Goal: Task Accomplishment & Management: Manage account settings

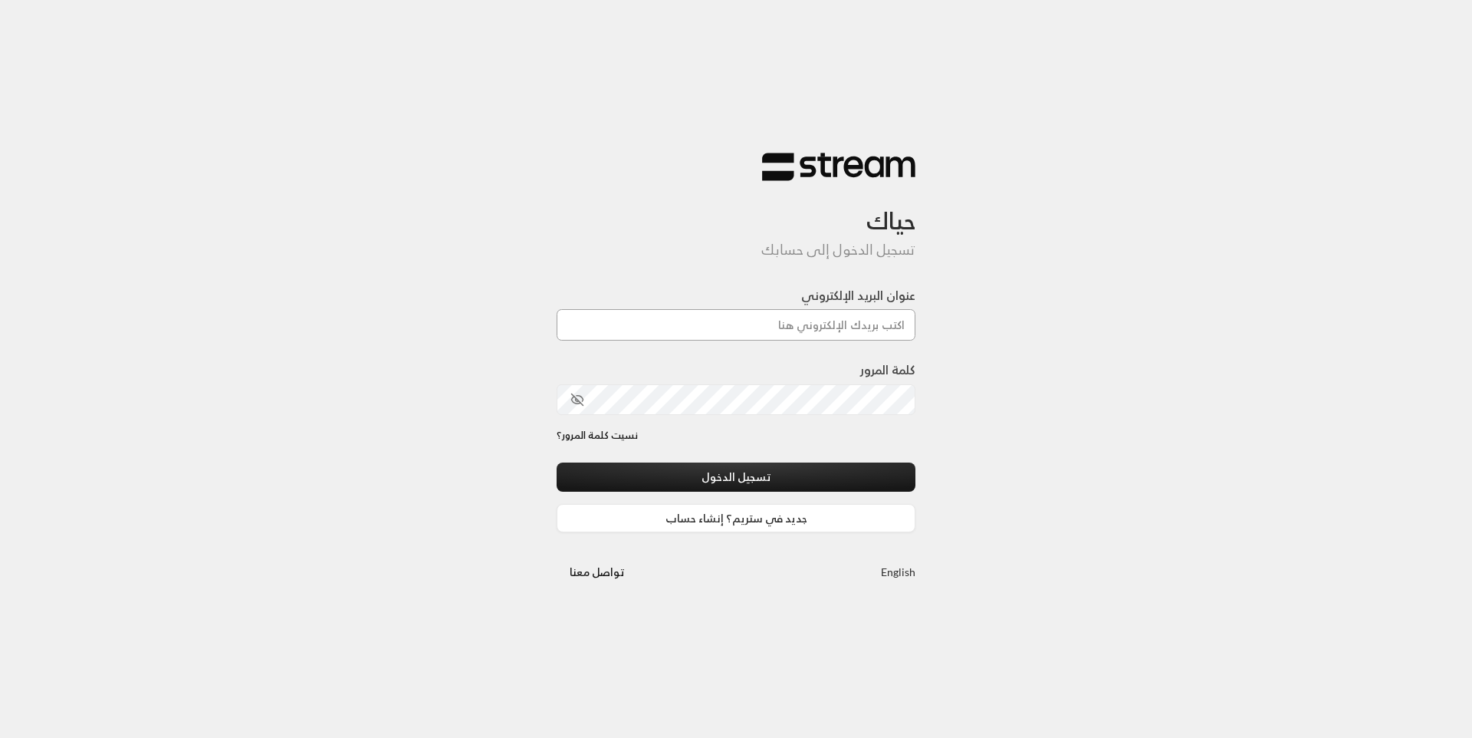
click at [731, 318] on input "عنوان البريد الإلكتروني" at bounding box center [736, 324] width 359 height 31
type input "[EMAIL_ADDRESS][DOMAIN_NAME]"
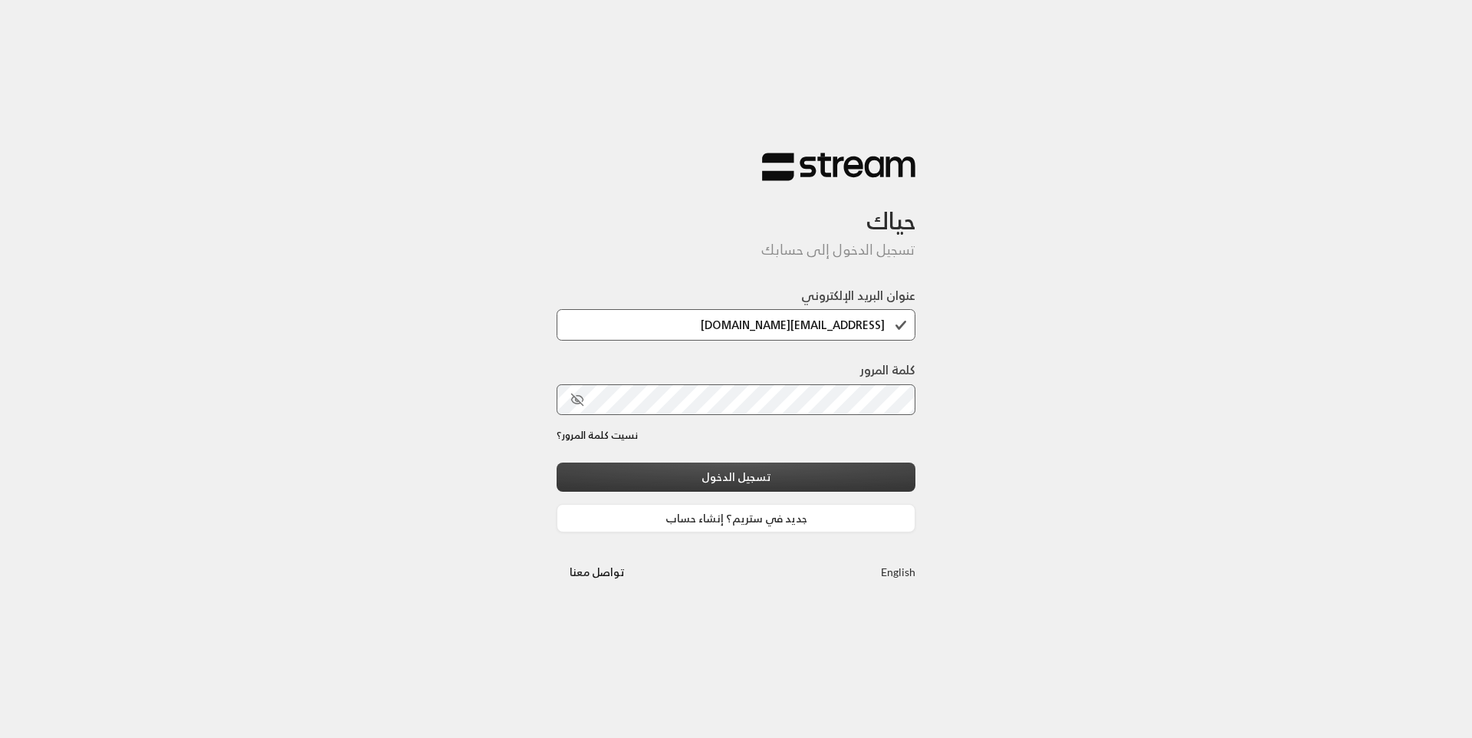
click at [765, 479] on button "تسجيل الدخول" at bounding box center [736, 476] width 359 height 28
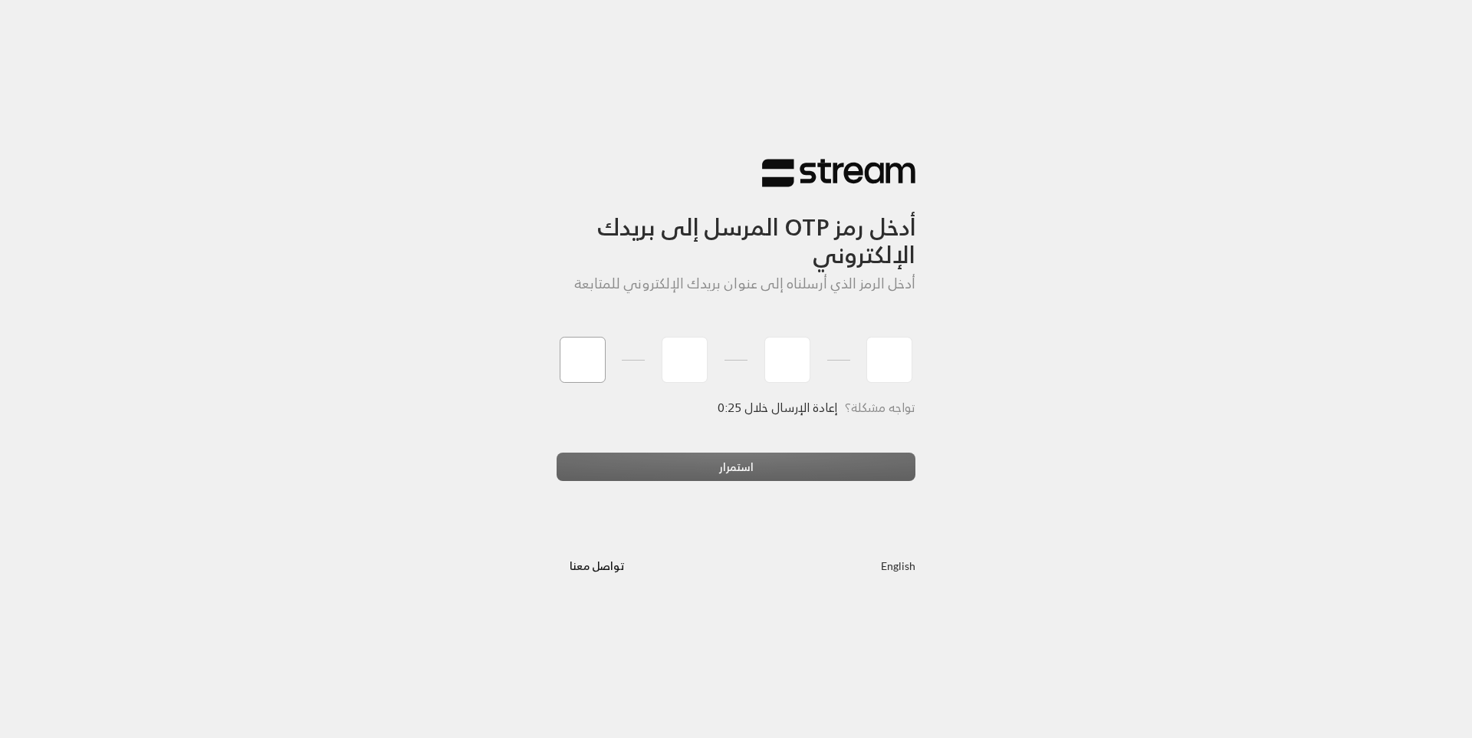
type input "1"
type input "0"
type input "6"
type input "7"
type input "8"
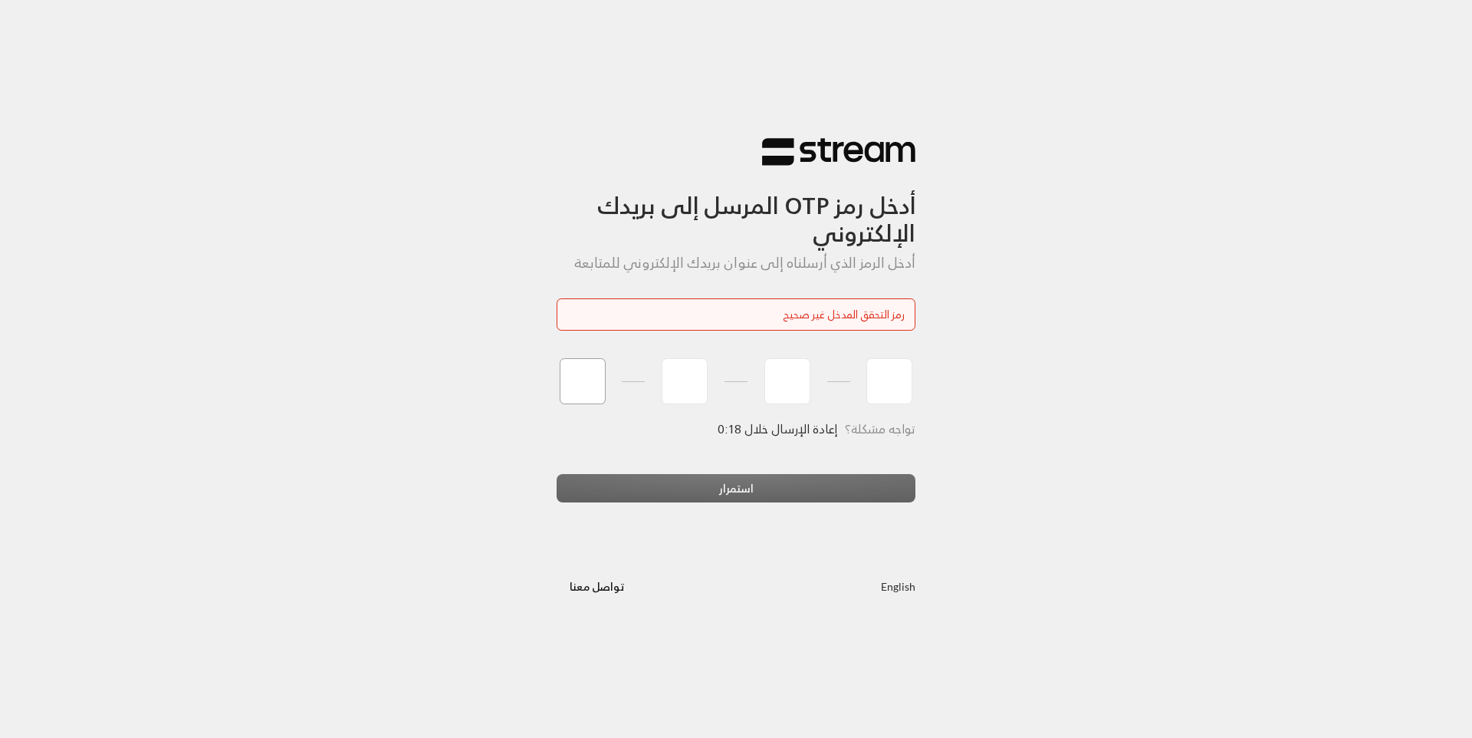
click at [570, 380] on input "tel" at bounding box center [583, 381] width 46 height 46
type input "1"
type input "0"
type input "6"
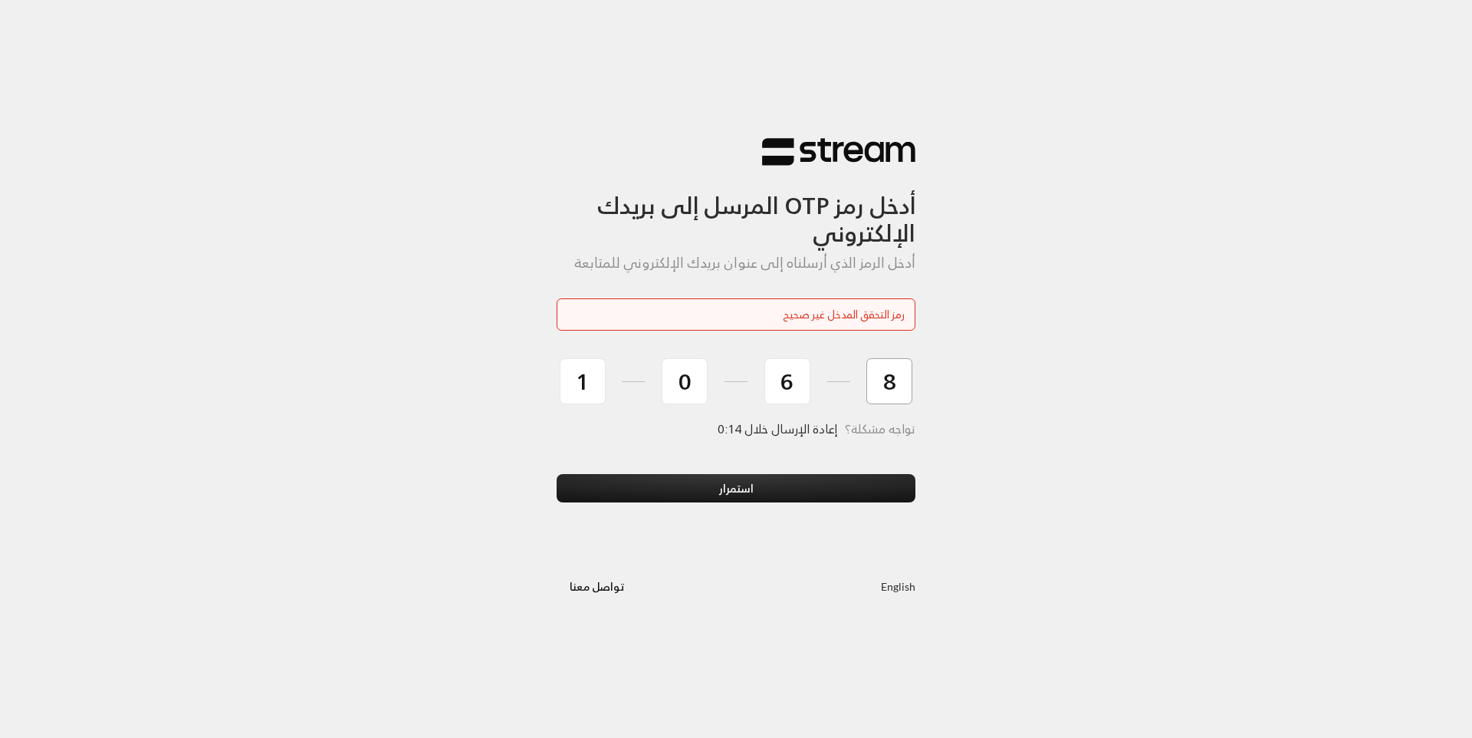
type input "8"
click at [557, 474] on button "استمرار" at bounding box center [736, 488] width 359 height 28
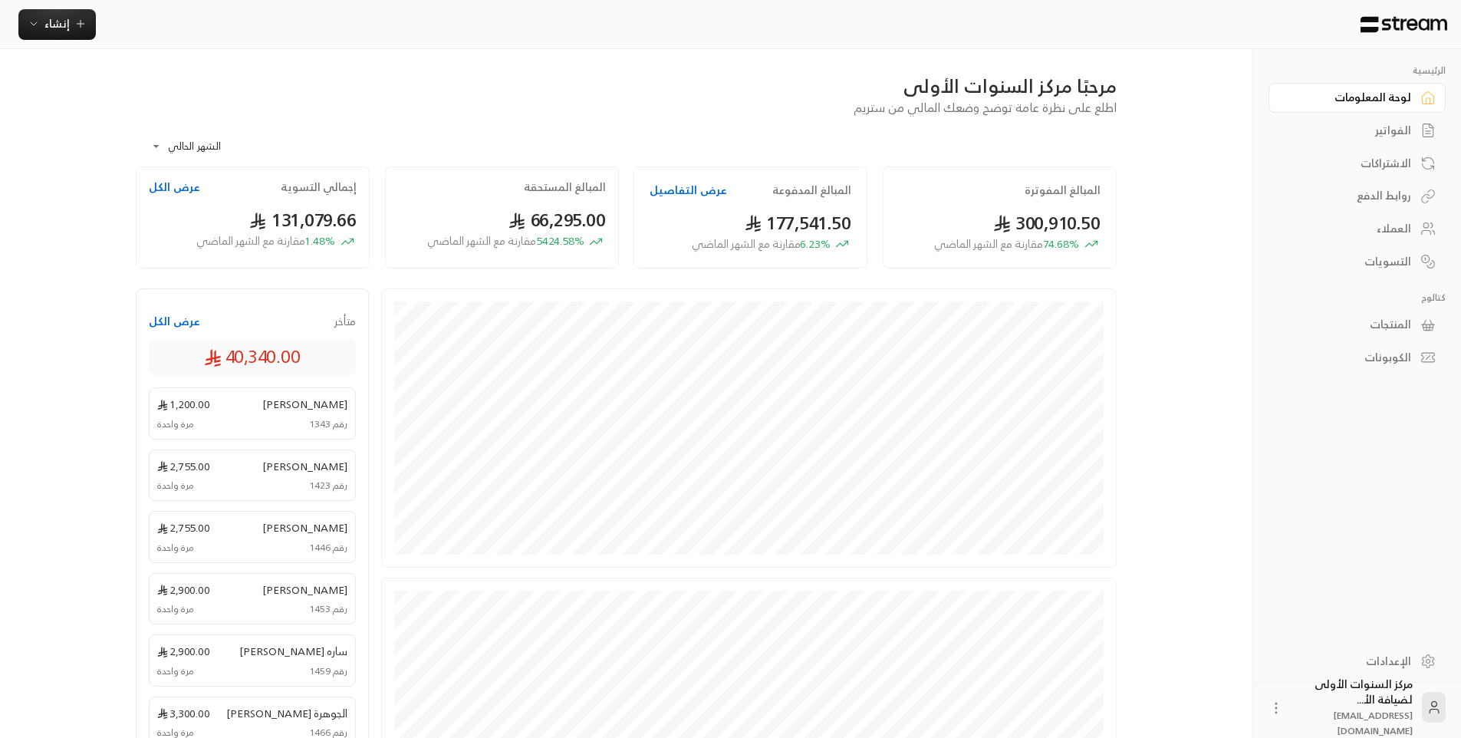
click at [1392, 236] on div "العملاء" at bounding box center [1349, 228] width 123 height 15
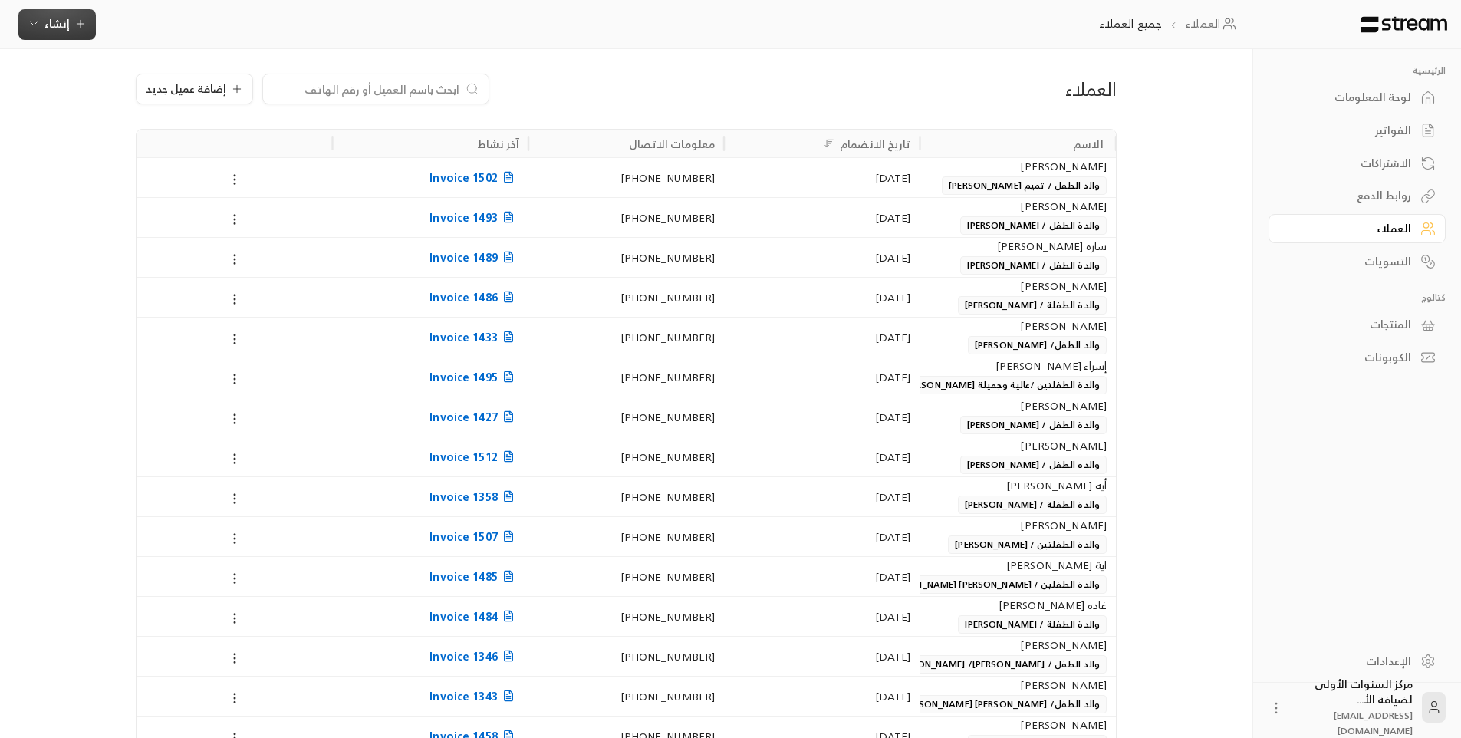
click at [58, 28] on span "إنشاء" at bounding box center [56, 23] width 25 height 19
click at [293, 12] on div "العملاء جميع العملاء إنشاء فوري إنشاء فاتورة مرة واحدة بسهولة للمعاملات السريعة…" at bounding box center [629, 24] width 1259 height 49
click at [176, 90] on span "إضافة عميل جديد" at bounding box center [186, 89] width 81 height 11
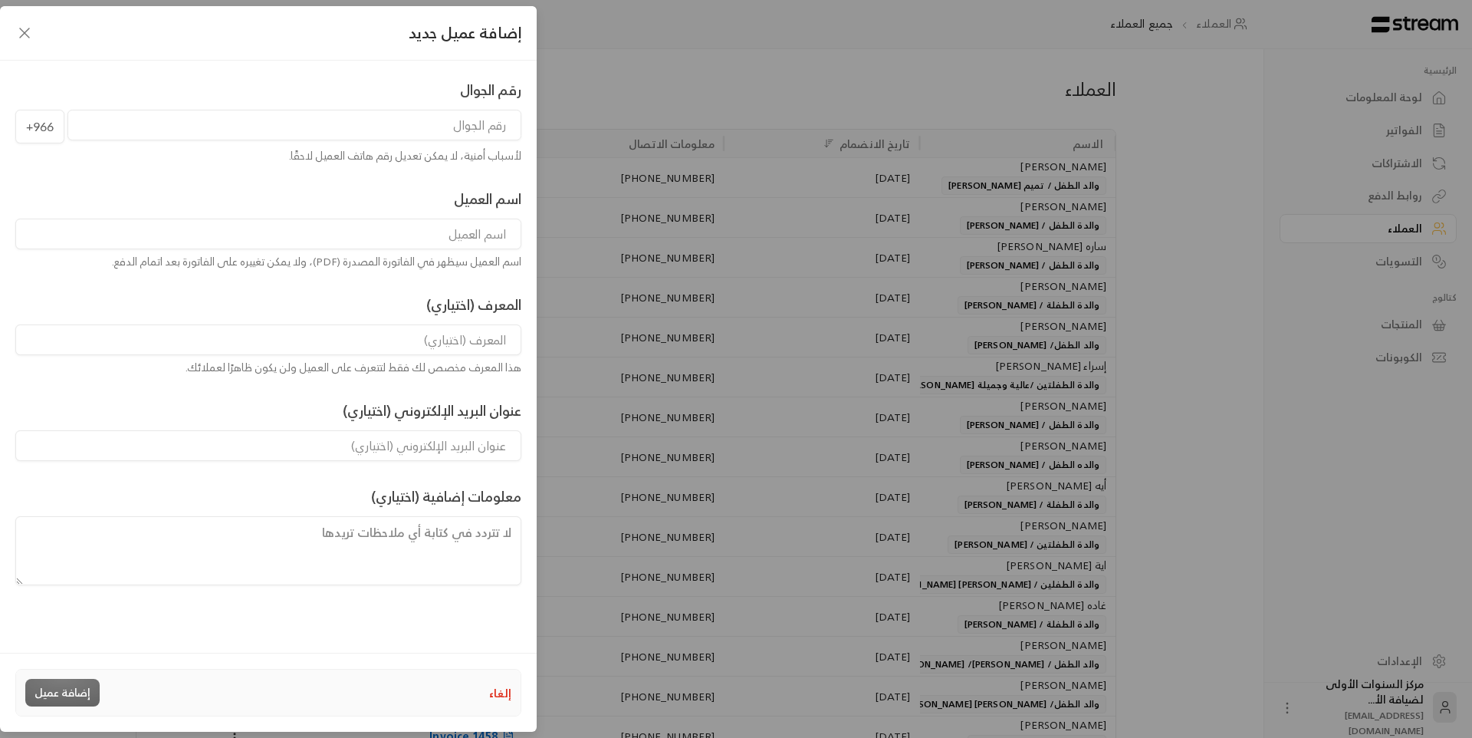
click at [440, 121] on input "tel" at bounding box center [294, 125] width 454 height 31
type input "500500704"
click at [413, 238] on input at bounding box center [268, 234] width 506 height 31
click at [438, 233] on input at bounding box center [268, 234] width 506 height 31
type input "u"
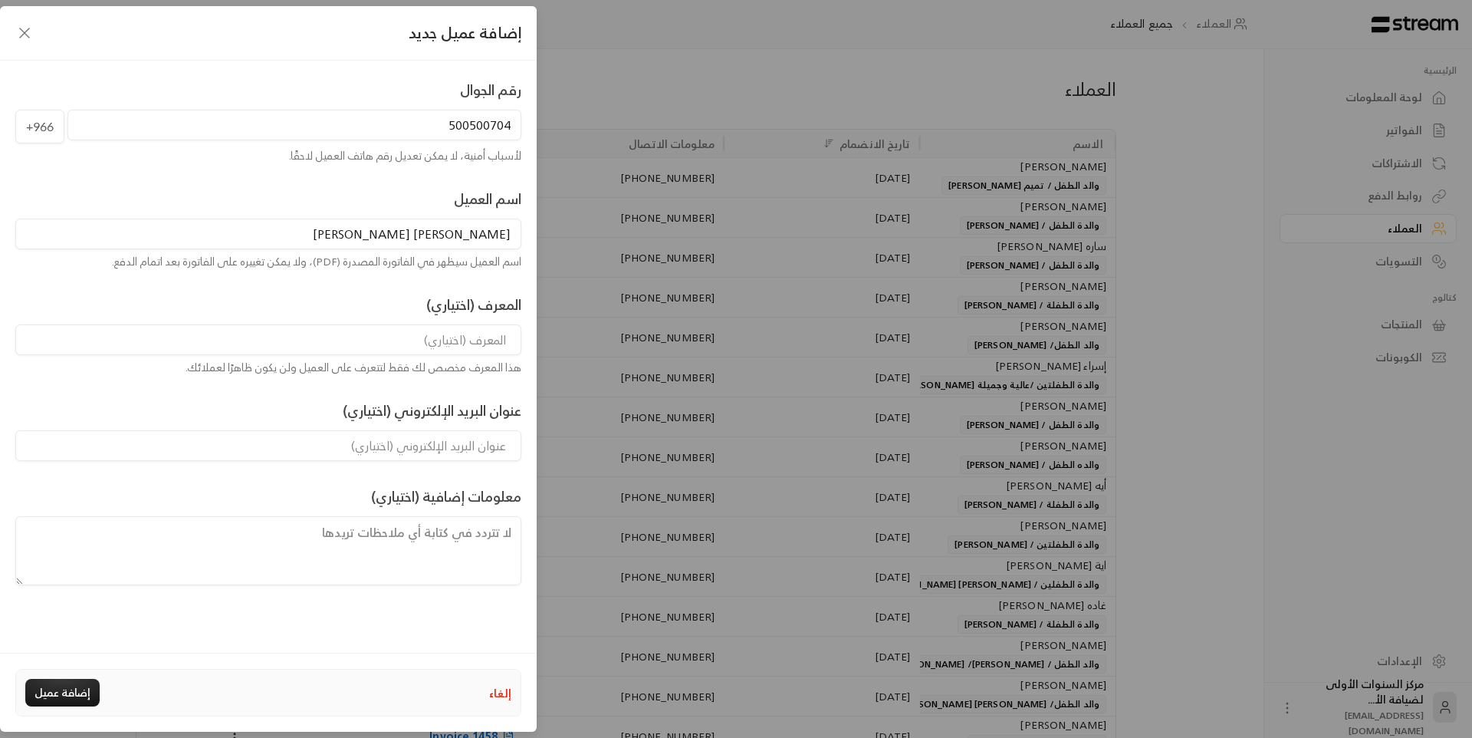
type input "[PERSON_NAME] [PERSON_NAME]"
click at [430, 342] on input at bounding box center [268, 339] width 506 height 31
type input "والدة الطفل/ [PERSON_NAME]"
click at [81, 689] on button "إضافة عميل" at bounding box center [62, 693] width 74 height 28
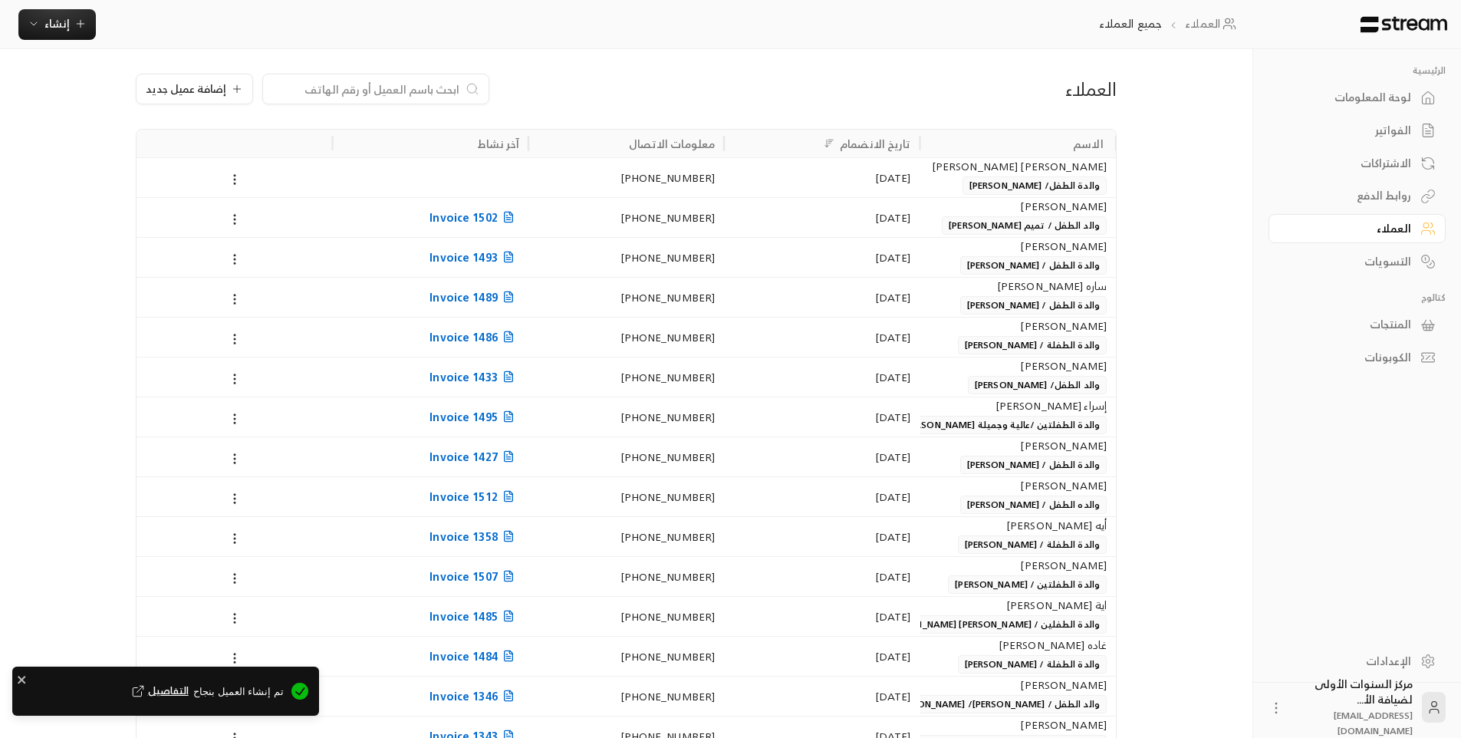
click at [1391, 90] on div "لوحة المعلومات" at bounding box center [1349, 97] width 123 height 15
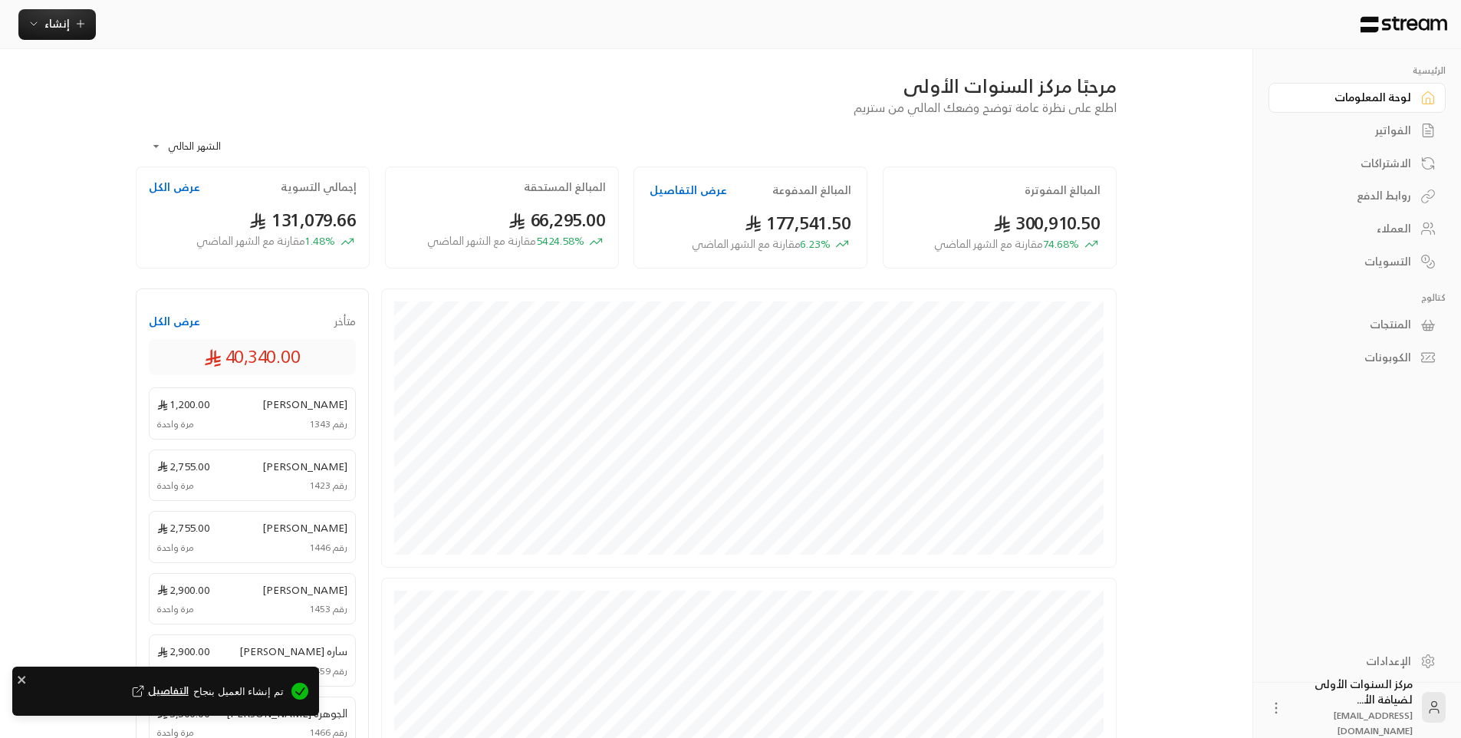
click at [1382, 225] on div "العملاء" at bounding box center [1349, 228] width 123 height 15
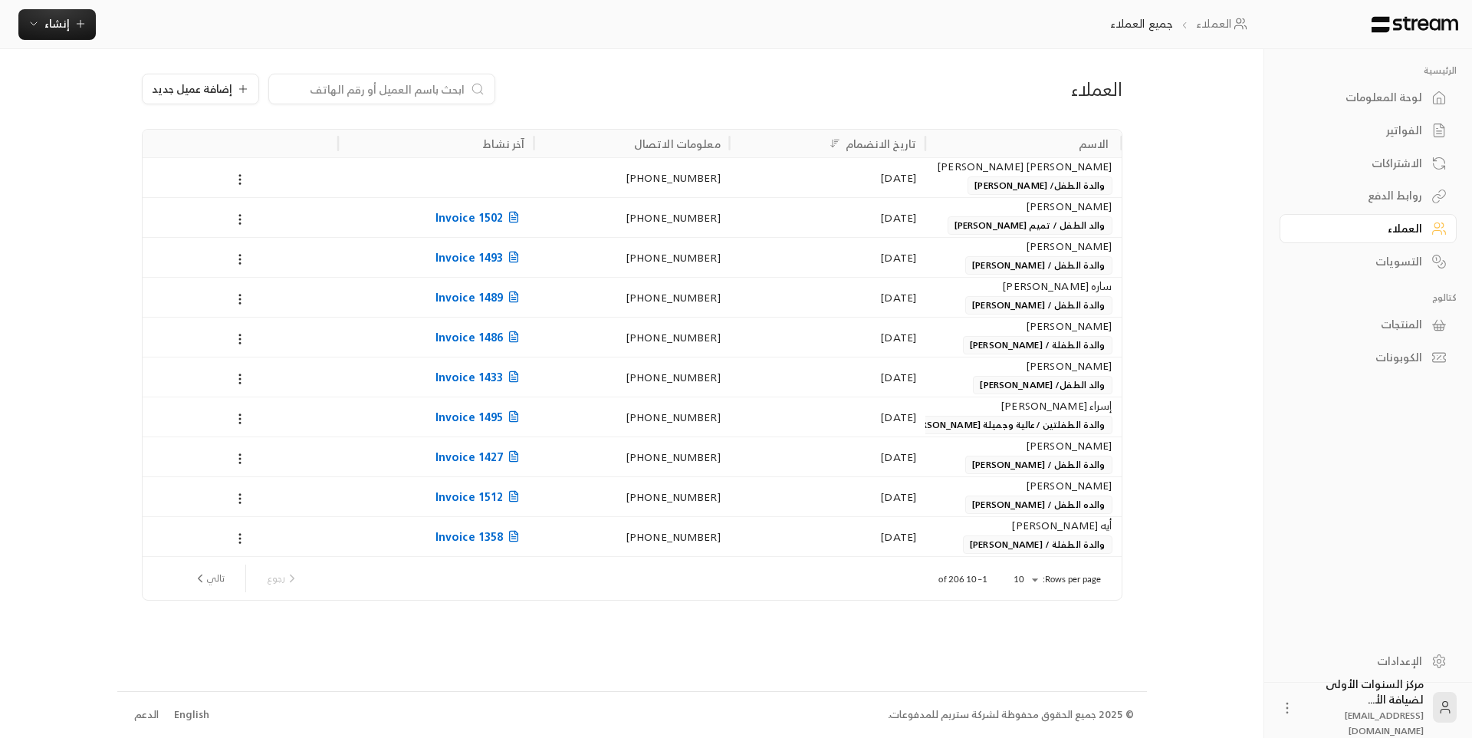
click at [1374, 90] on div "لوحة المعلومات" at bounding box center [1360, 97] width 123 height 15
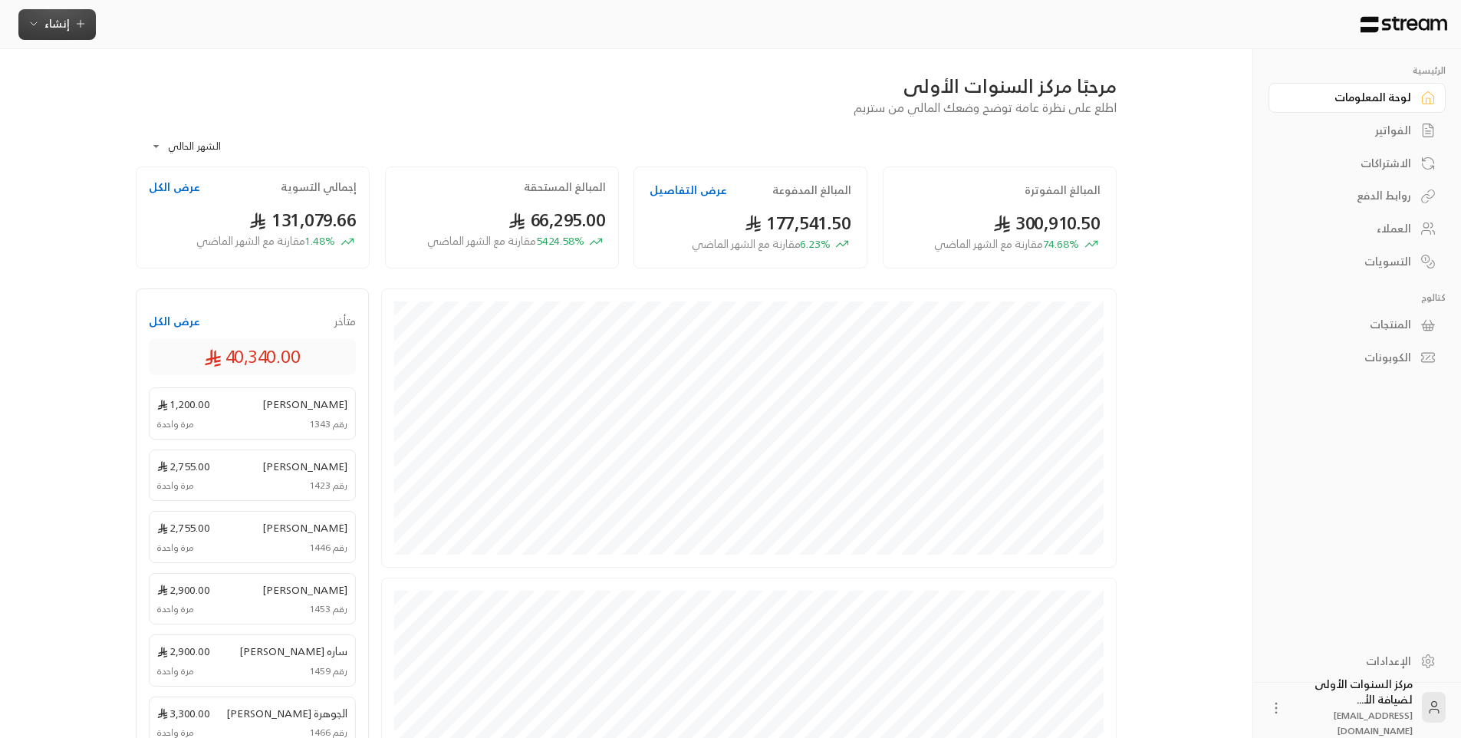
click at [38, 24] on icon "button" at bounding box center [34, 24] width 12 height 12
click at [205, 137] on div "اشتراك" at bounding box center [132, 132] width 193 height 18
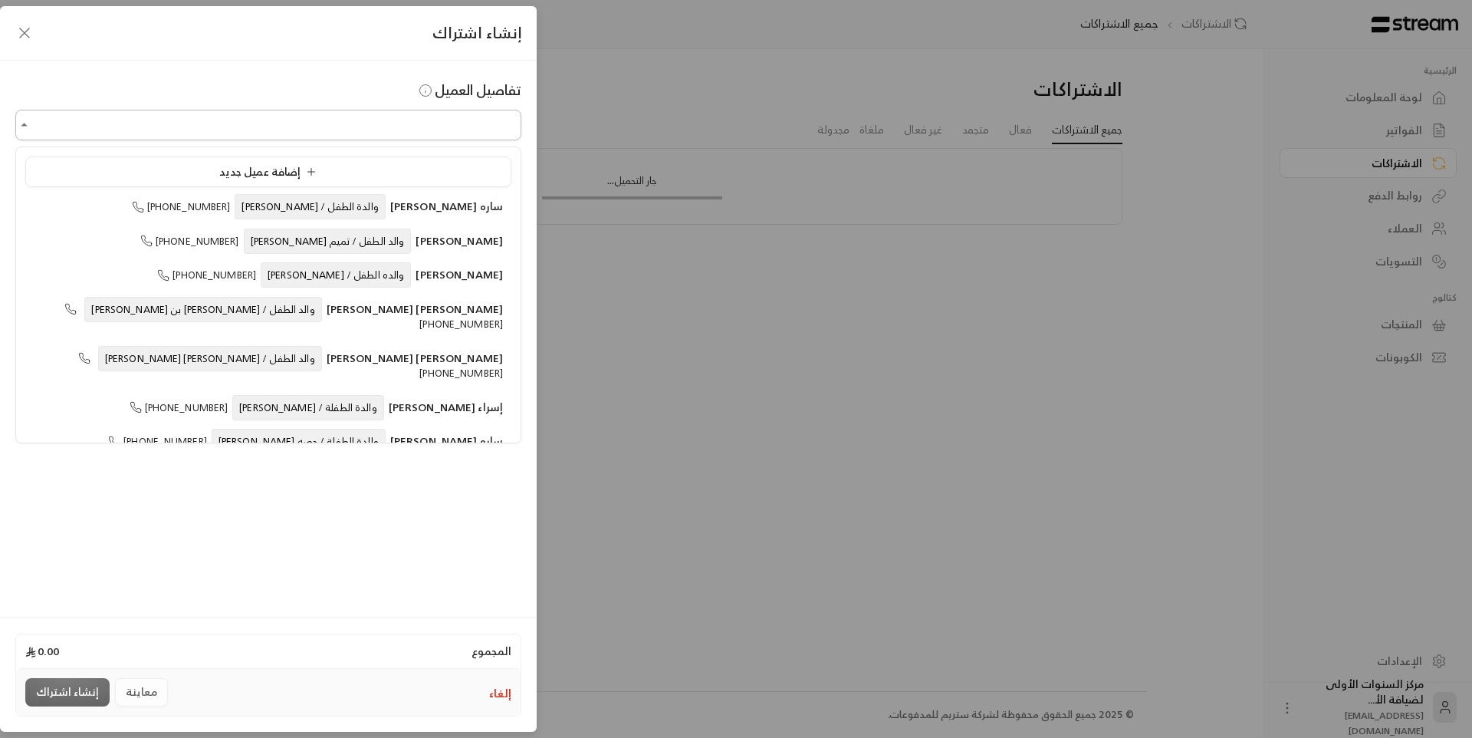
click at [482, 127] on input "اختر العميل" at bounding box center [268, 125] width 506 height 27
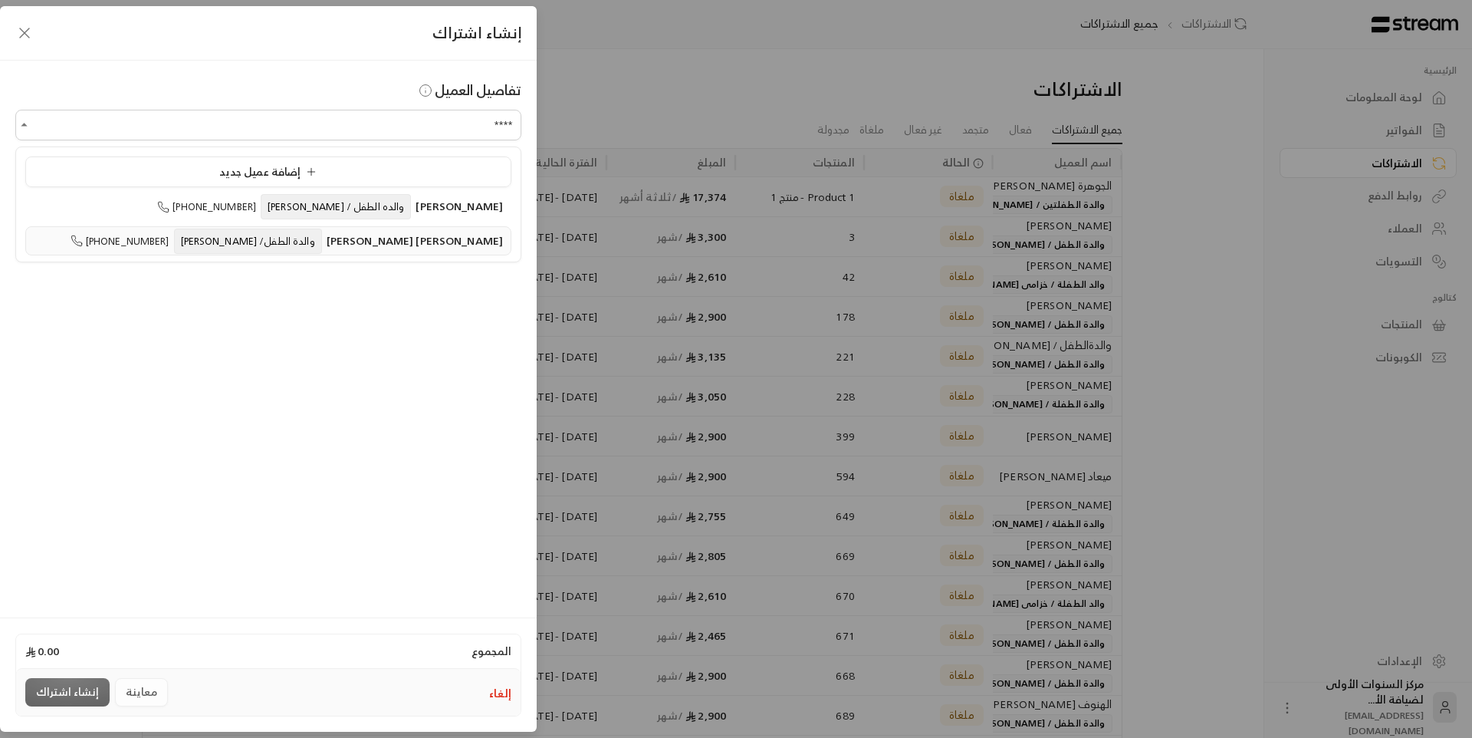
click at [447, 249] on span "[PERSON_NAME] [PERSON_NAME]" at bounding box center [415, 240] width 176 height 19
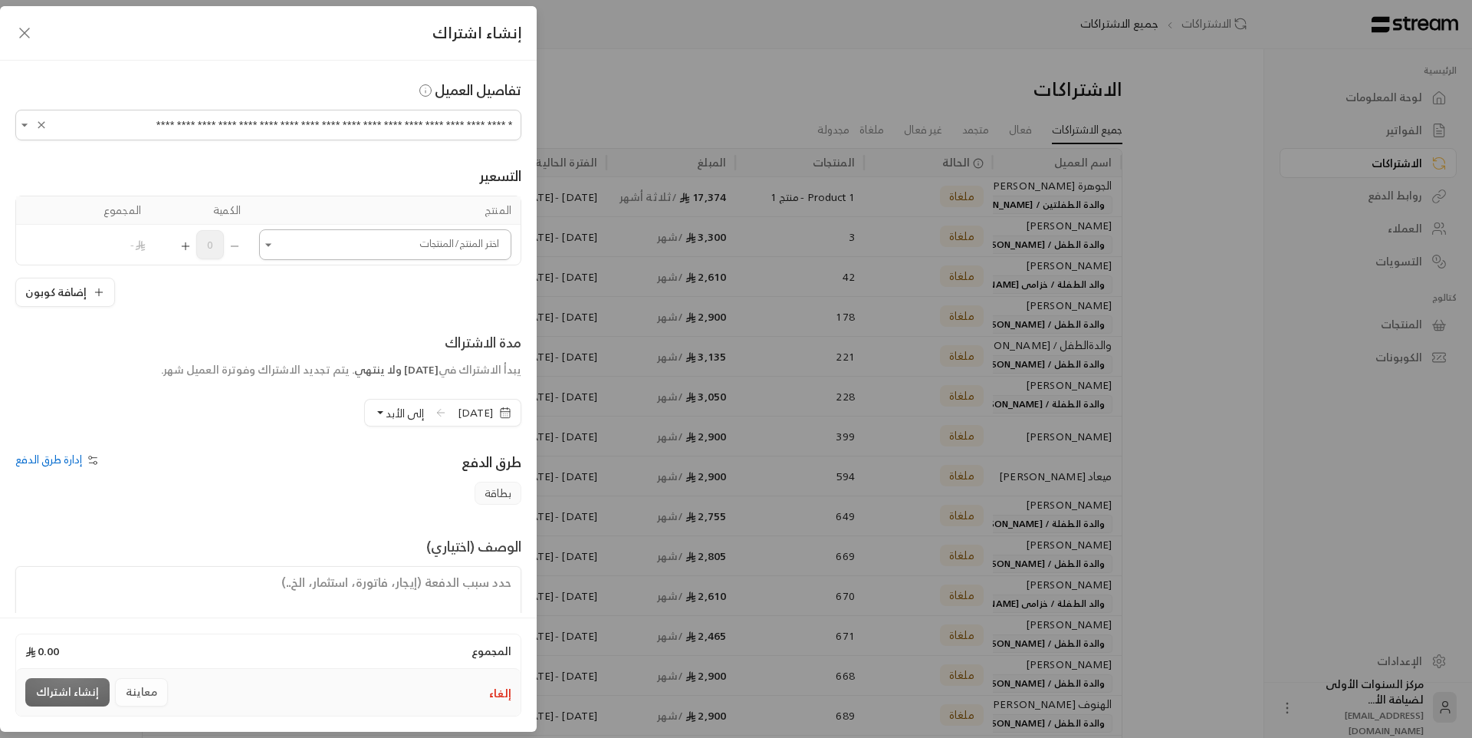
type input "**********"
click at [444, 244] on input "اختر العميل" at bounding box center [385, 245] width 252 height 27
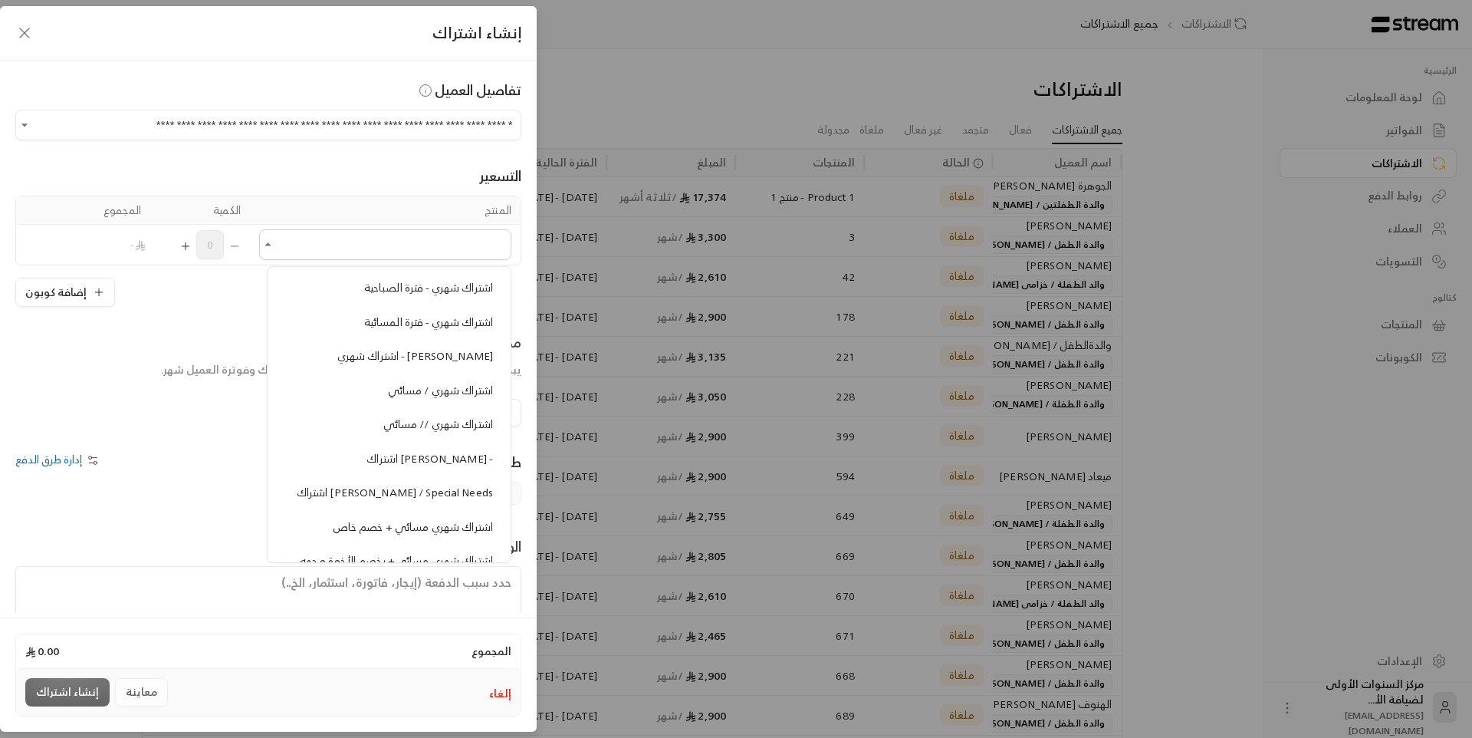
scroll to position [1457, 0]
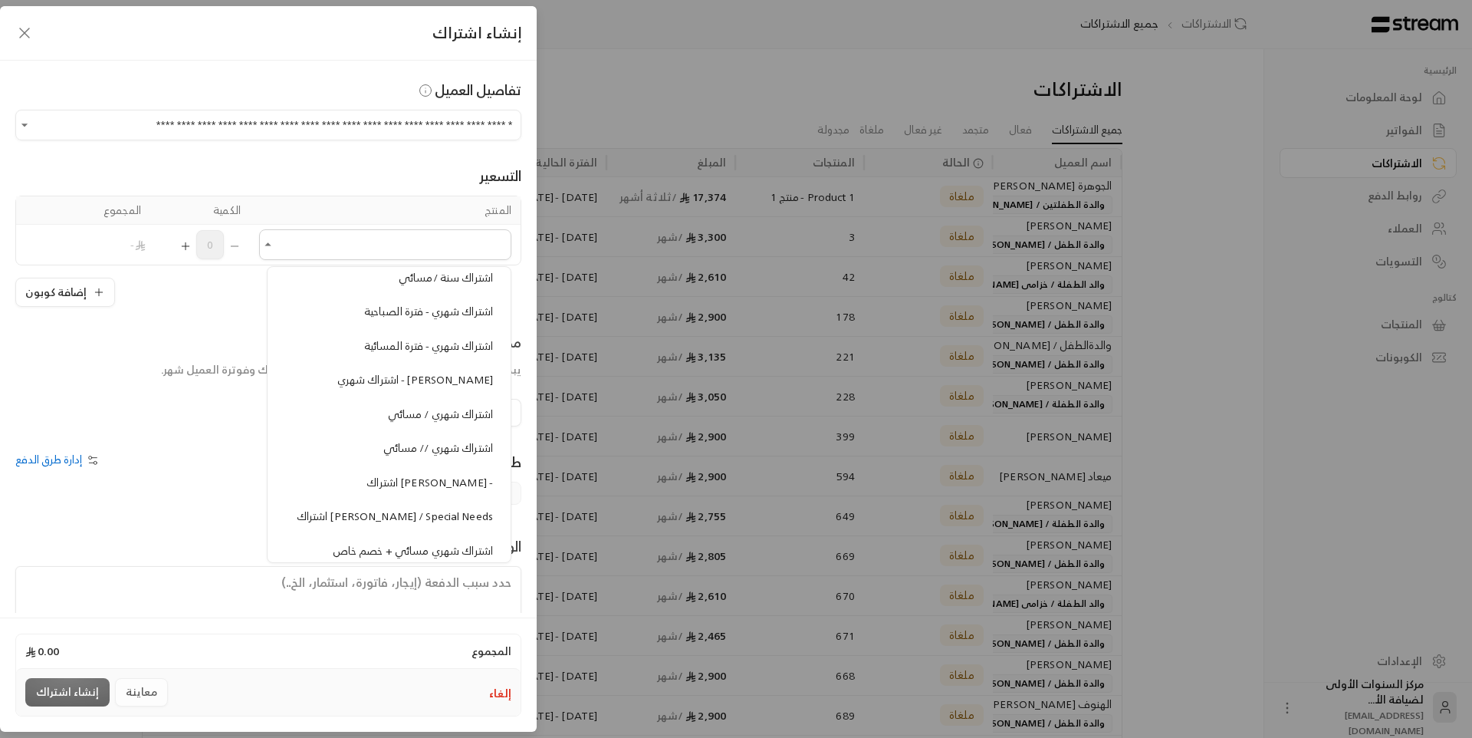
click at [447, 341] on span "اشتراك شهري - فترة المسائية" at bounding box center [428, 345] width 129 height 19
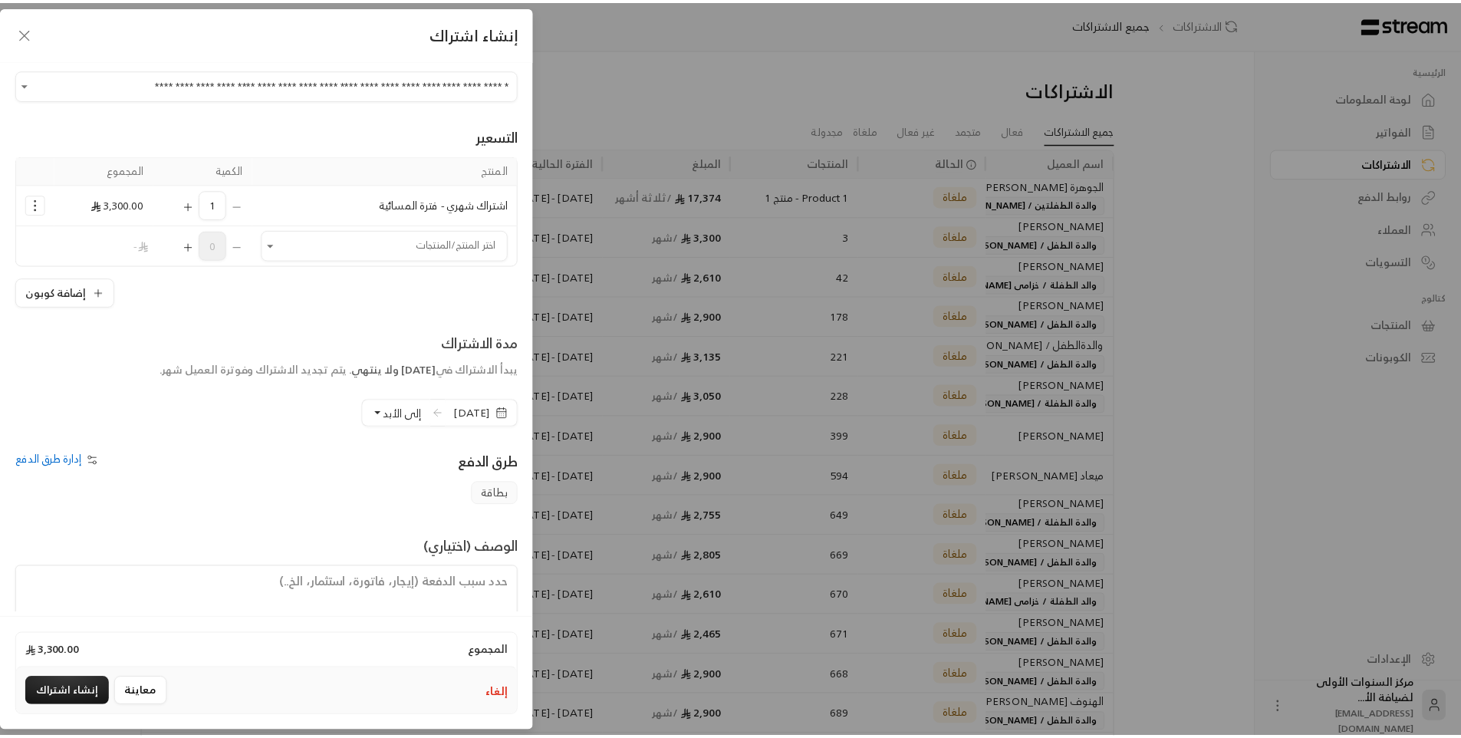
scroll to position [77, 0]
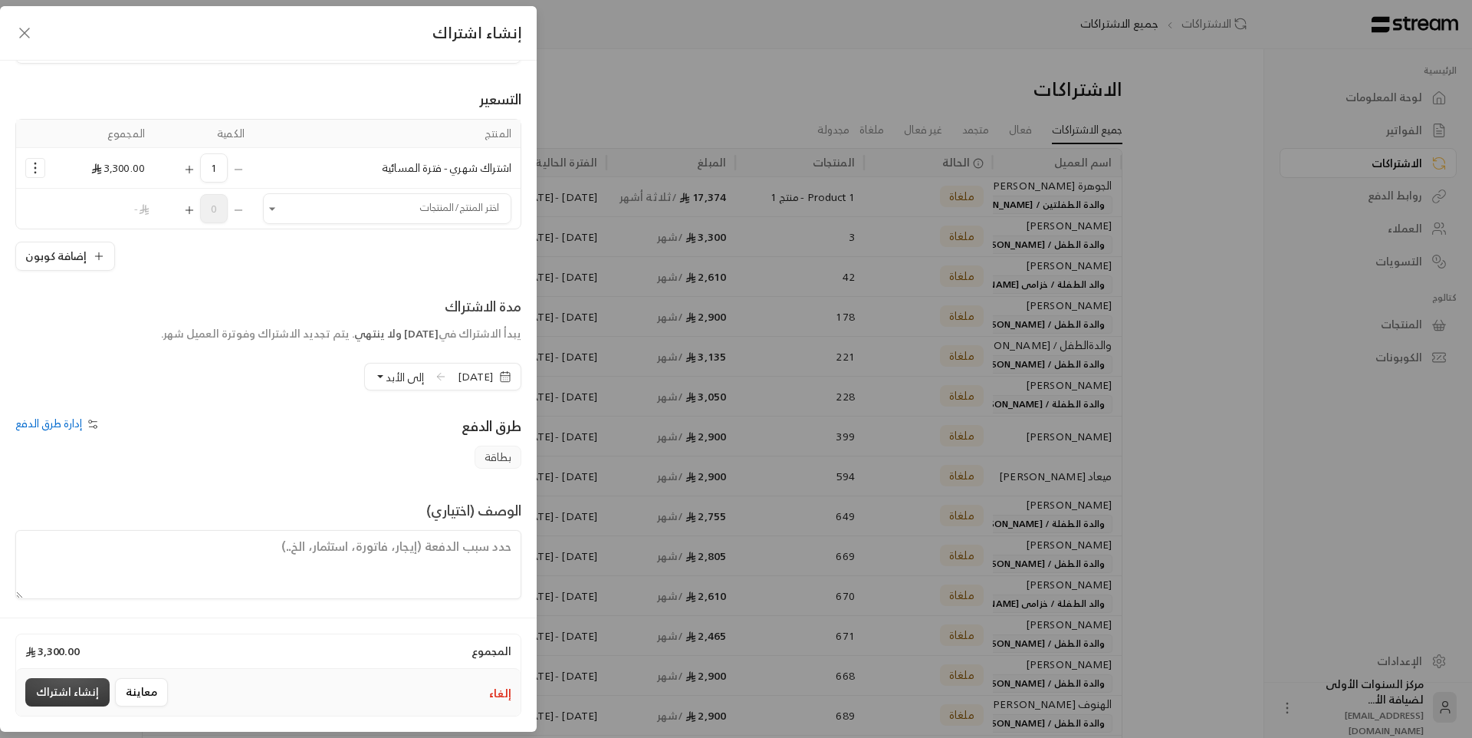
click at [81, 689] on button "إنشاء اشتراك" at bounding box center [67, 692] width 84 height 28
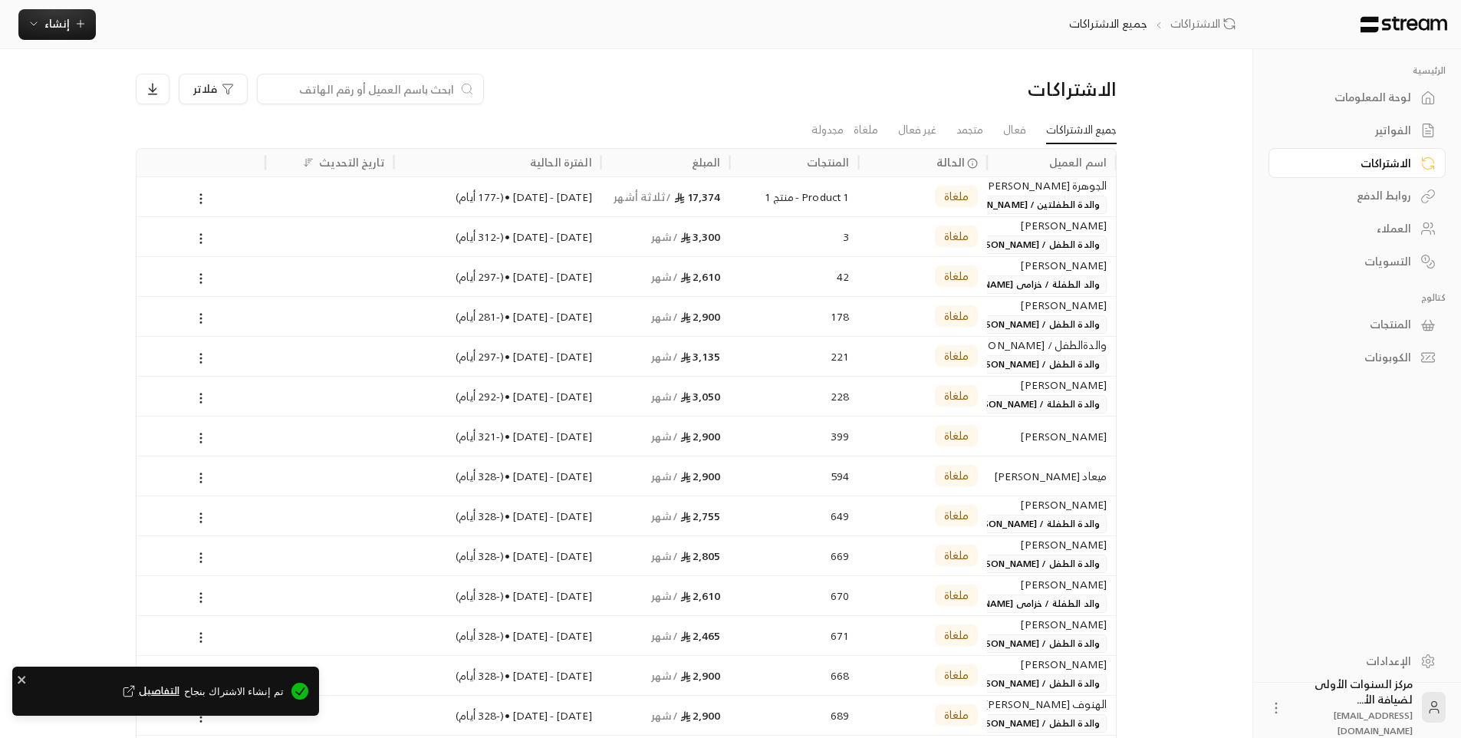
click at [1348, 100] on div "لوحة المعلومات" at bounding box center [1349, 97] width 123 height 15
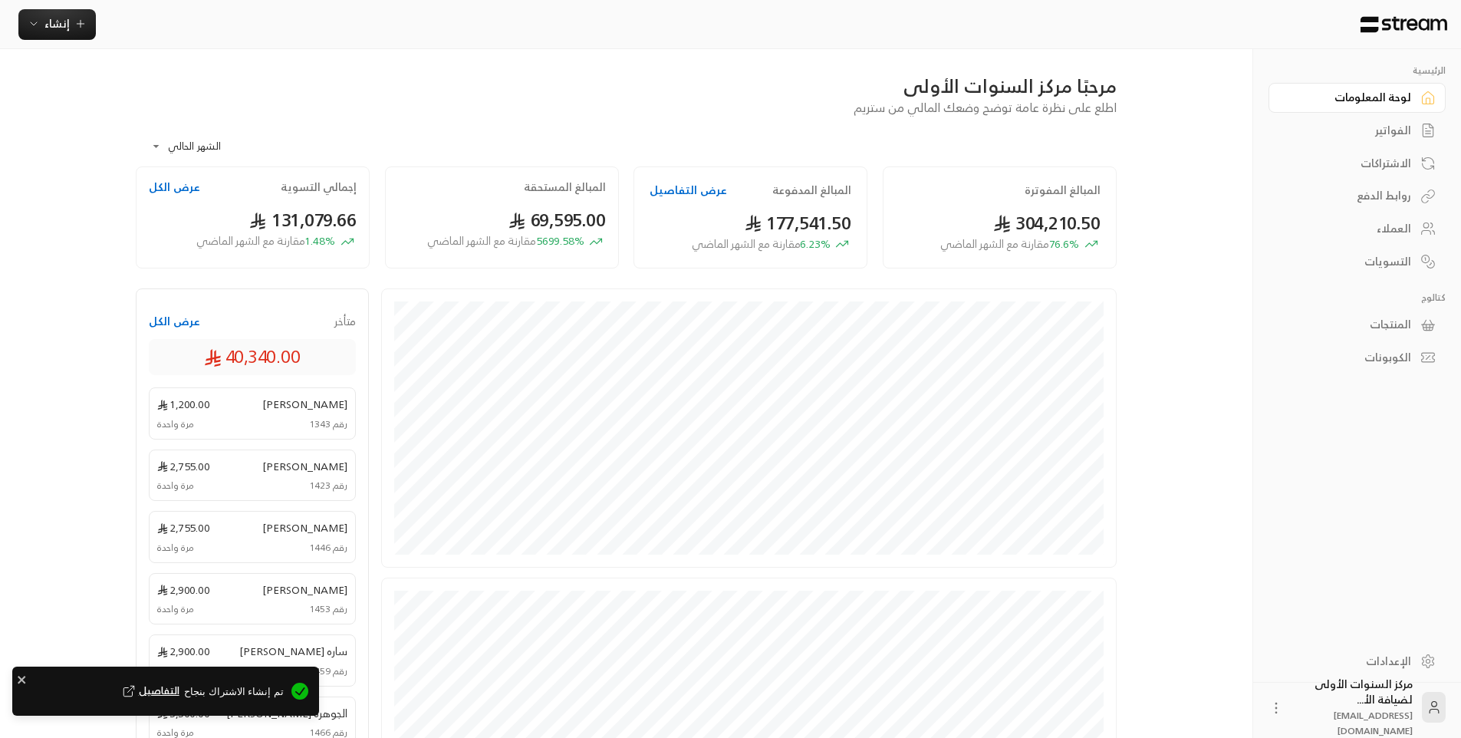
click at [1367, 127] on div "الفواتير" at bounding box center [1349, 130] width 123 height 15
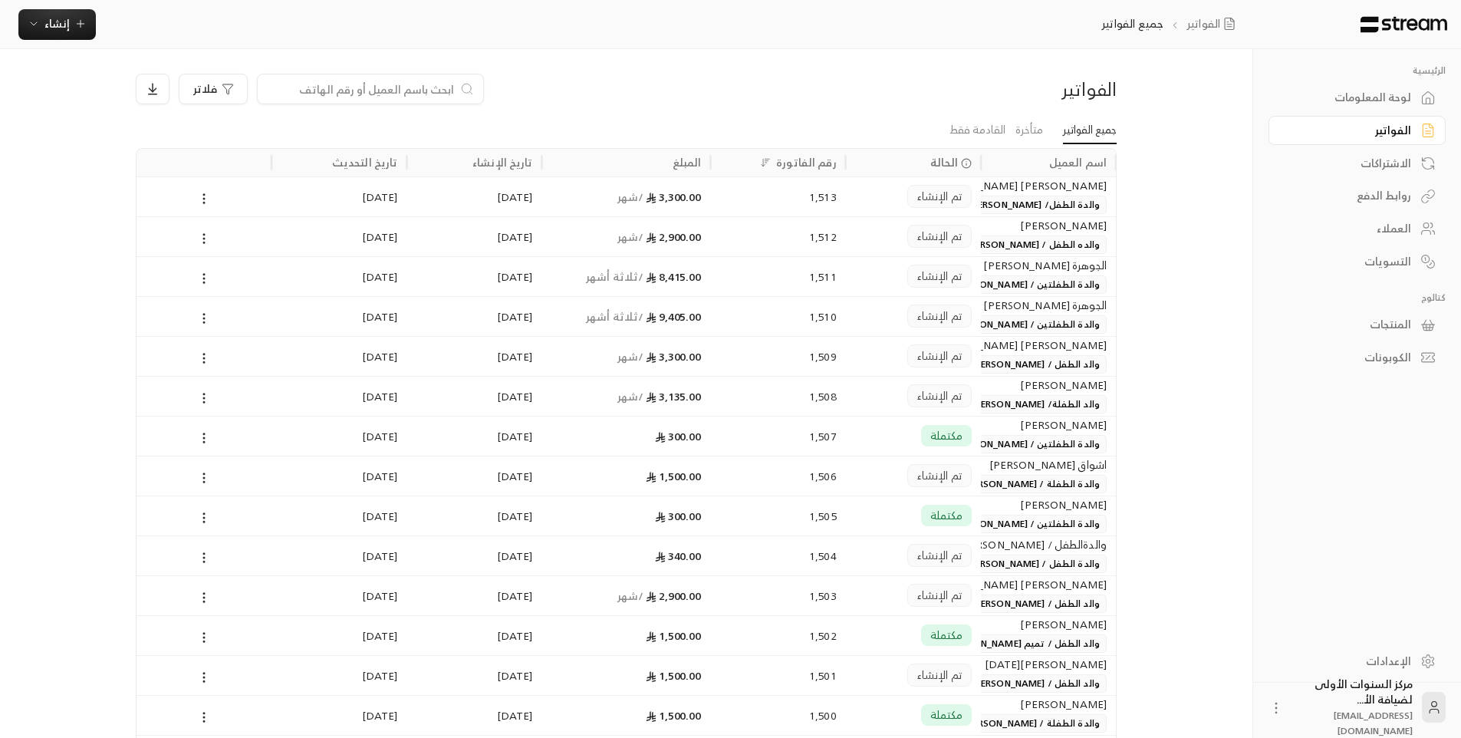
click at [922, 64] on div "الفواتير فلاتر جميع الفواتير متأخرة القادمة فقط اسم العميل الحالة رقم الفاتورة …" at bounding box center [626, 645] width 1030 height 1193
click at [756, 44] on div "الفواتير جميع الفواتير إنشاء فوري إنشاء فاتورة مرة واحدة بسهولة للمعاملات السري…" at bounding box center [629, 24] width 1259 height 49
click at [934, 63] on div "الفواتير فلاتر جميع الفواتير متأخرة القادمة فقط اسم العميل الحالة رقم الفاتورة …" at bounding box center [626, 645] width 1030 height 1193
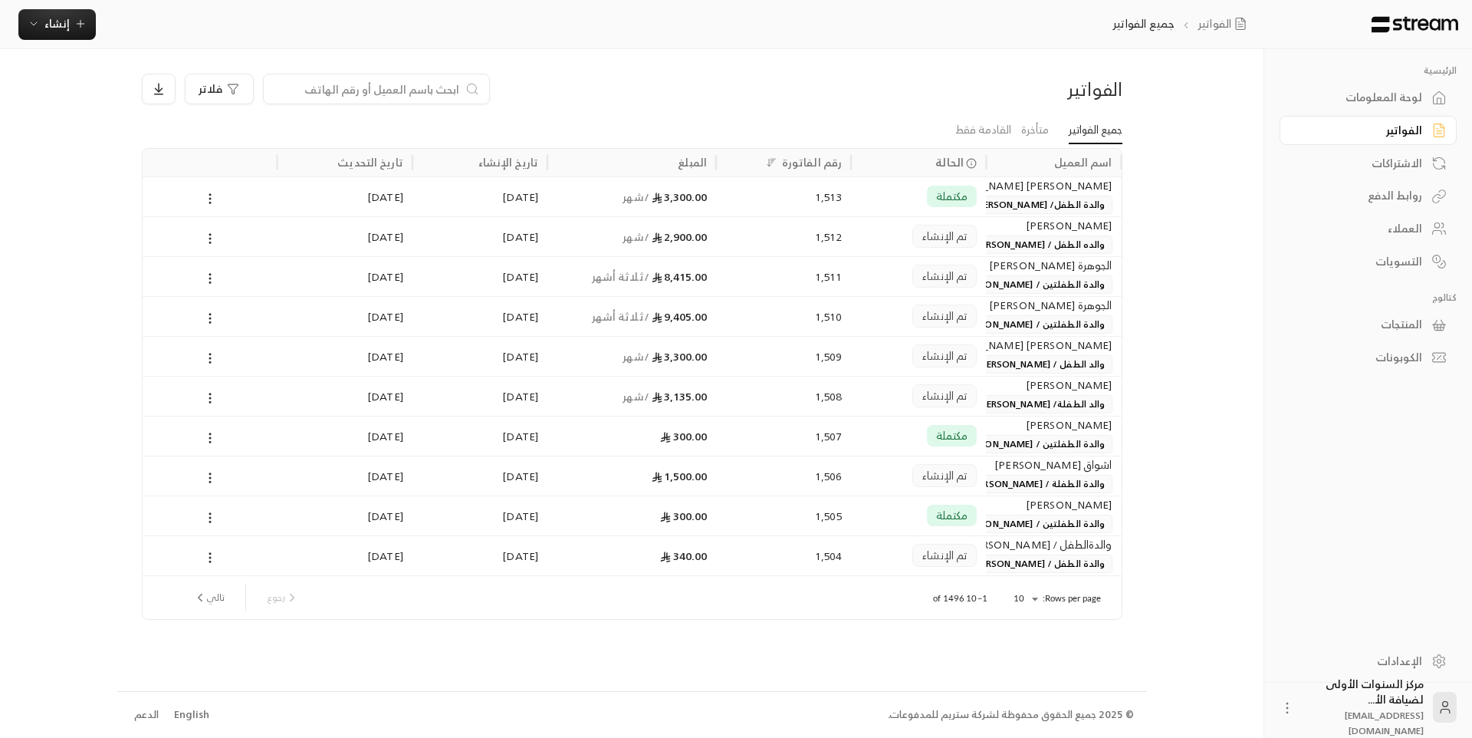
click at [940, 72] on div "الفواتير فلاتر جميع الفواتير متأخرة القادمة فقط اسم العميل الحالة رقم الفاتورة …" at bounding box center [632, 369] width 1030 height 641
click at [1387, 100] on div "لوحة المعلومات" at bounding box center [1360, 97] width 123 height 15
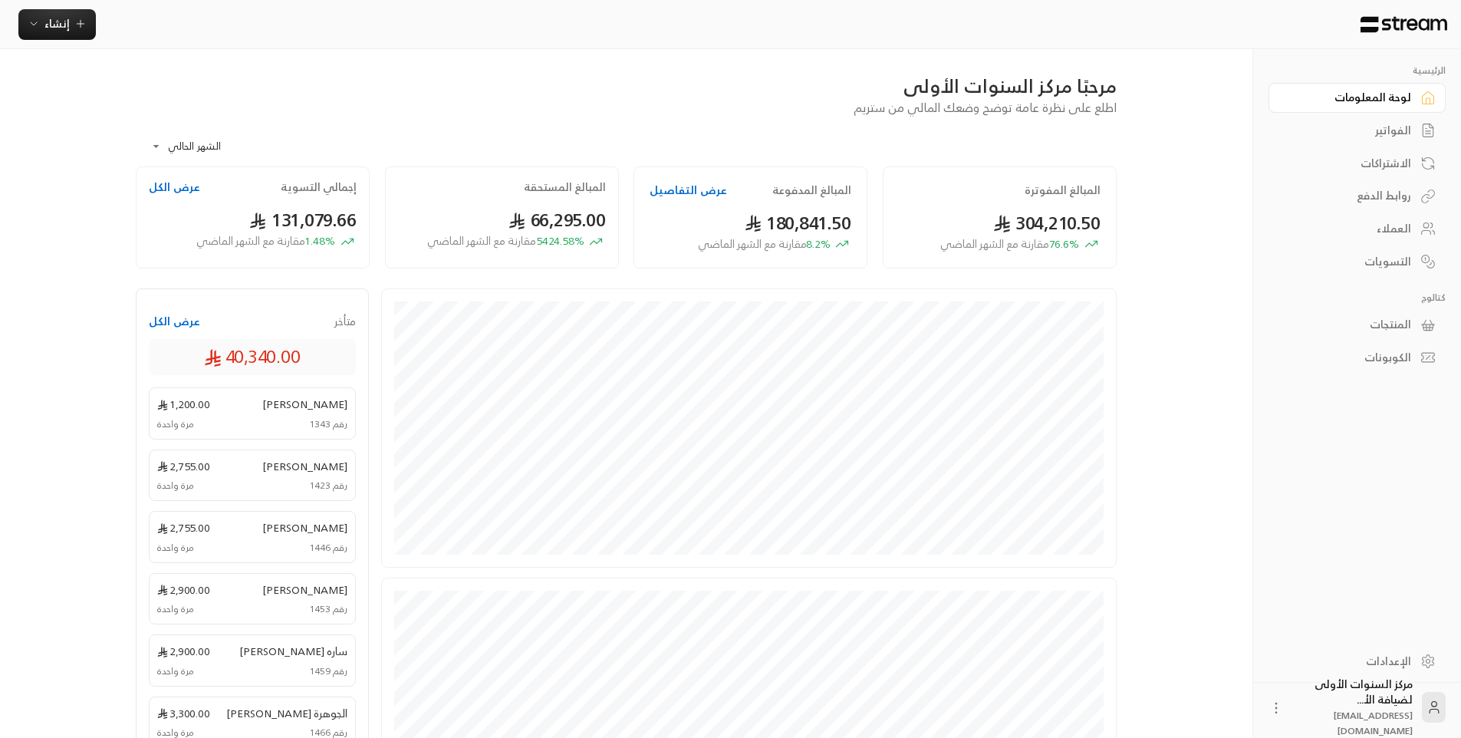
click at [560, 115] on div "مرحبًا مركز السنوات الأولى اطلع على نظرة عامة توضح وضعك المالي من ستريم" at bounding box center [626, 95] width 996 height 43
click at [1413, 120] on link "الفواتير" at bounding box center [1356, 131] width 177 height 30
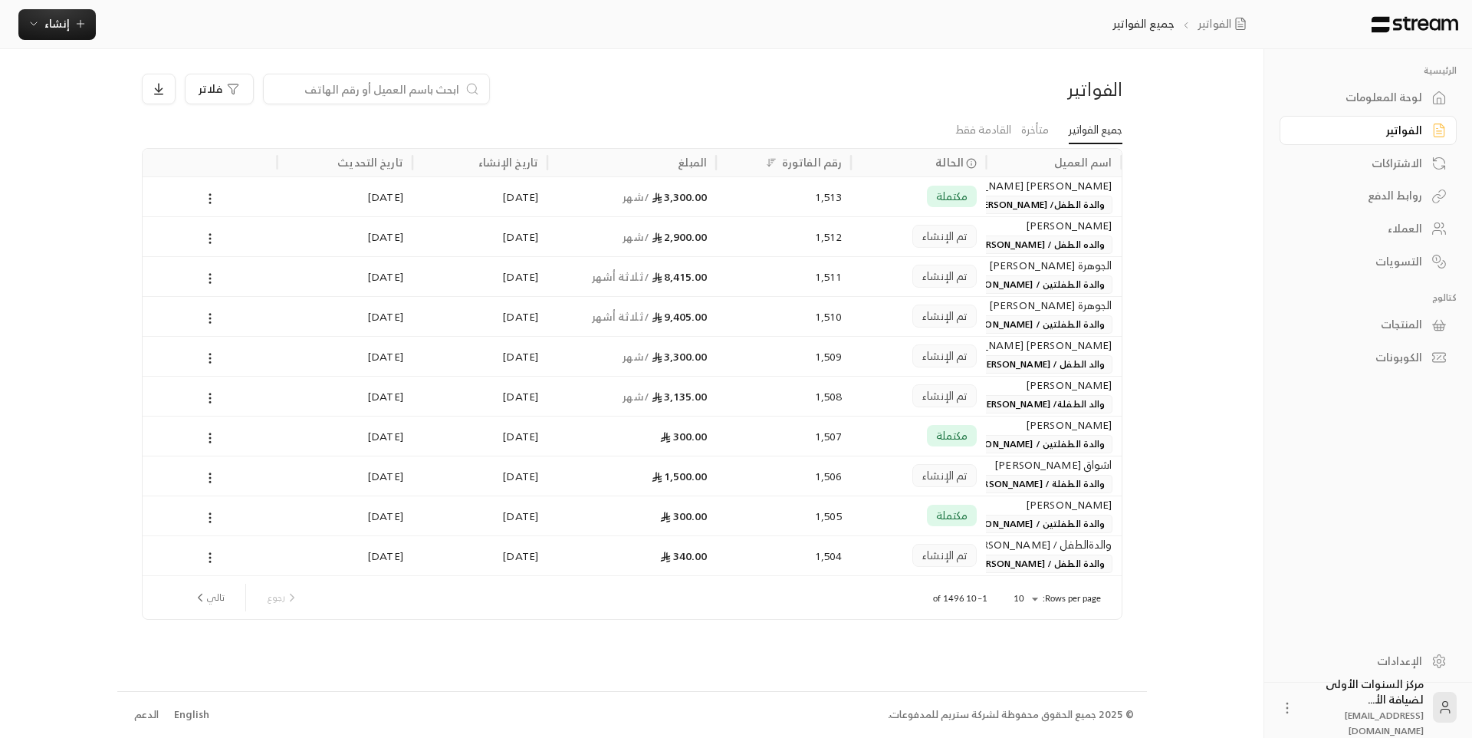
click at [1388, 98] on div "لوحة المعلومات" at bounding box center [1360, 97] width 123 height 15
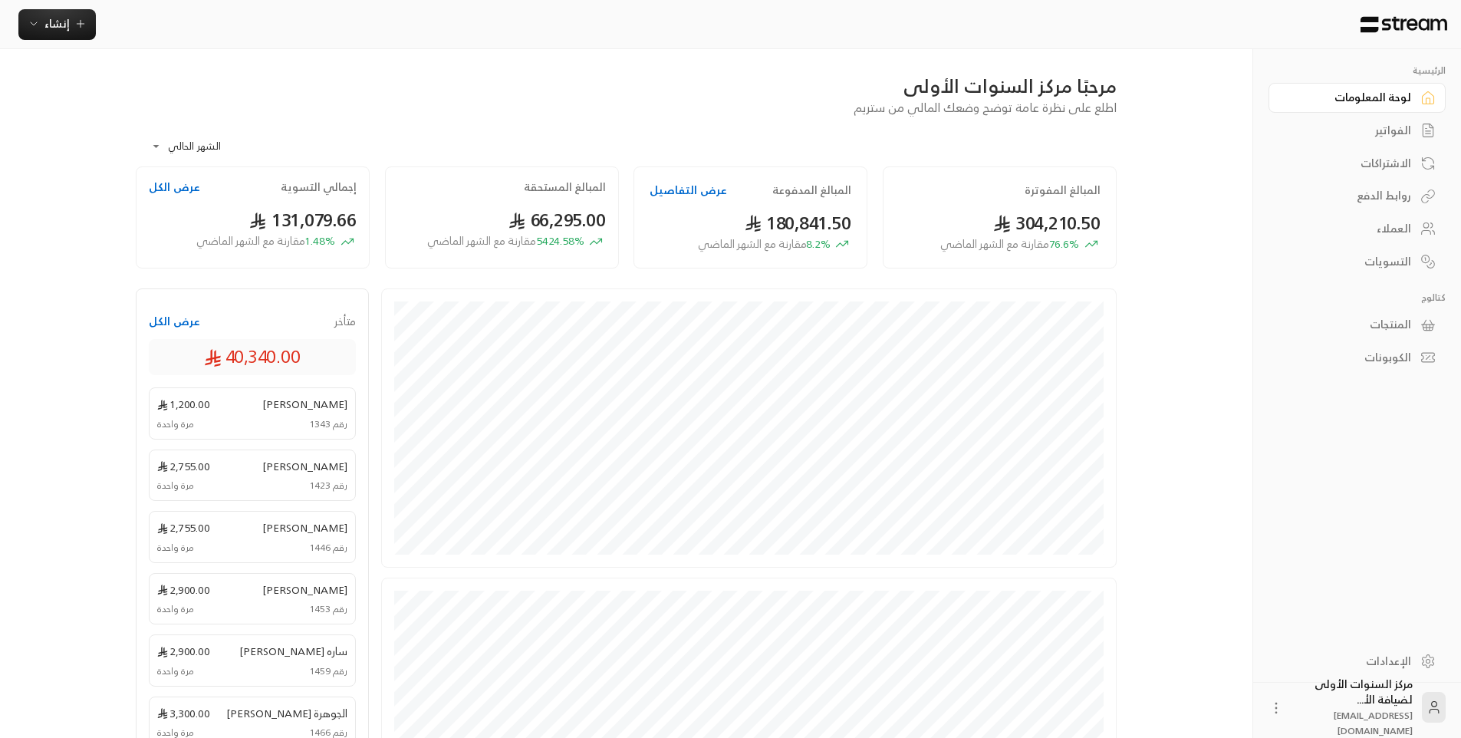
click at [1385, 130] on div "الفواتير" at bounding box center [1349, 130] width 123 height 15
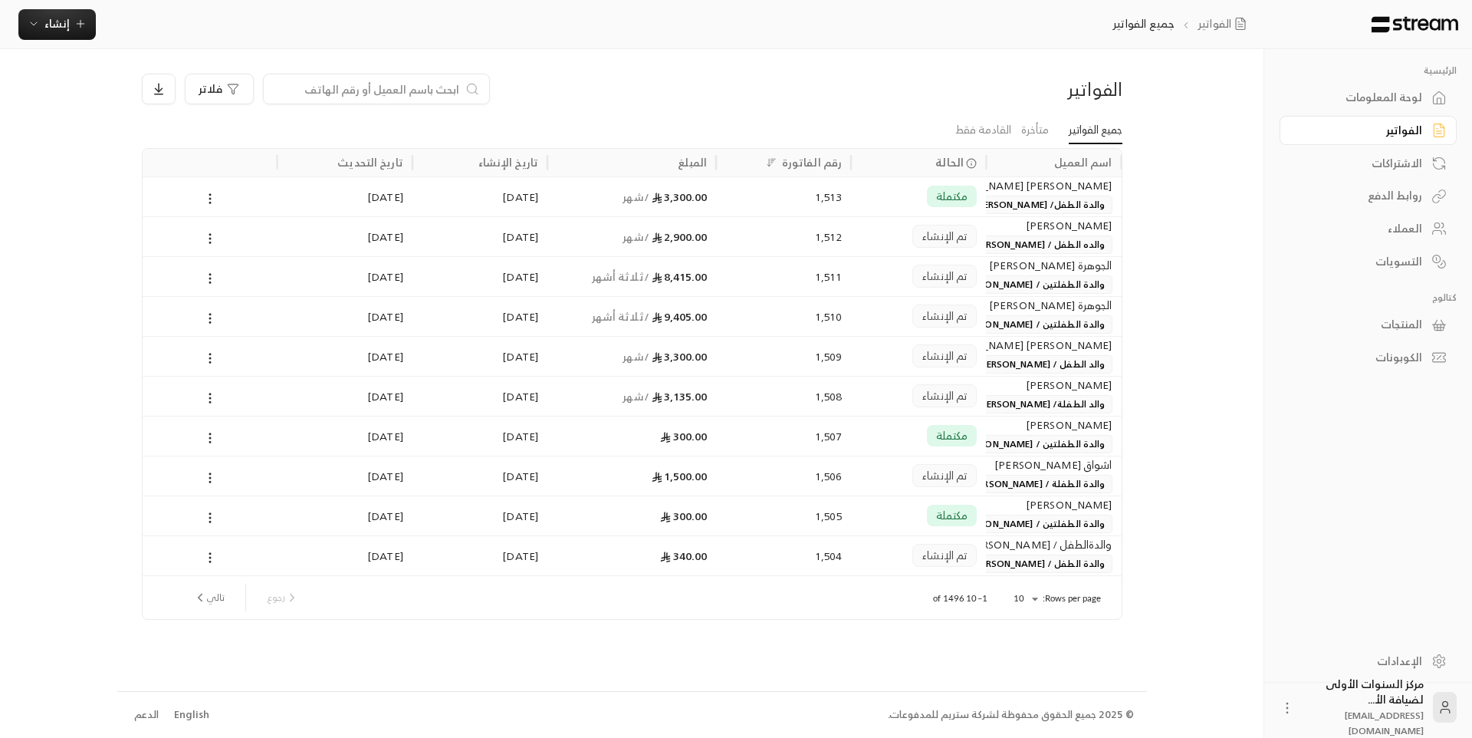
click at [1134, 97] on div "الفواتير فلاتر جميع الفواتير متأخرة القادمة فقط اسم العميل الحالة رقم الفاتورة …" at bounding box center [632, 369] width 1030 height 641
click at [1376, 139] on link "الفواتير" at bounding box center [1368, 131] width 177 height 30
click at [1376, 102] on div "لوحة المعلومات" at bounding box center [1360, 97] width 123 height 15
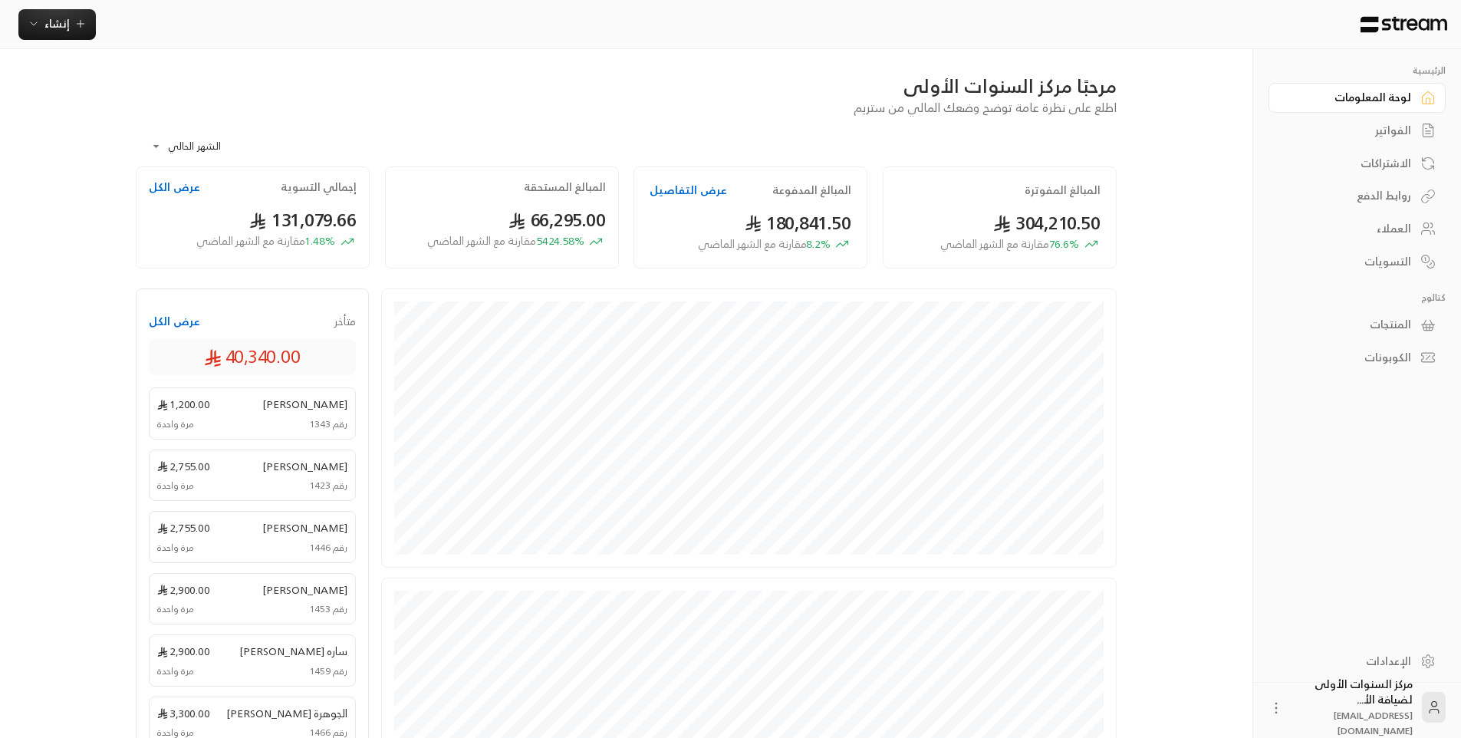
click at [1377, 128] on div "الفواتير" at bounding box center [1349, 130] width 123 height 15
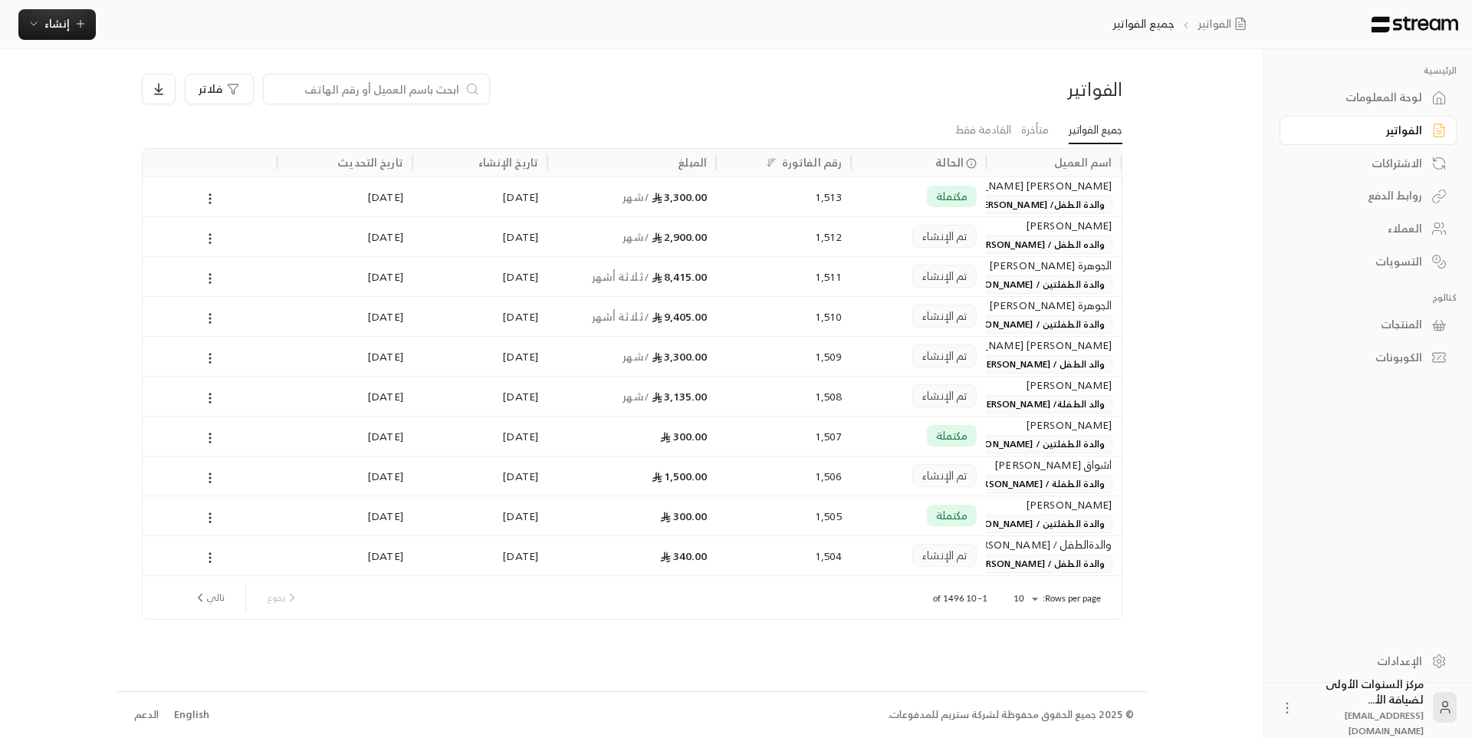
click at [1370, 91] on div "لوحة المعلومات" at bounding box center [1360, 97] width 123 height 15
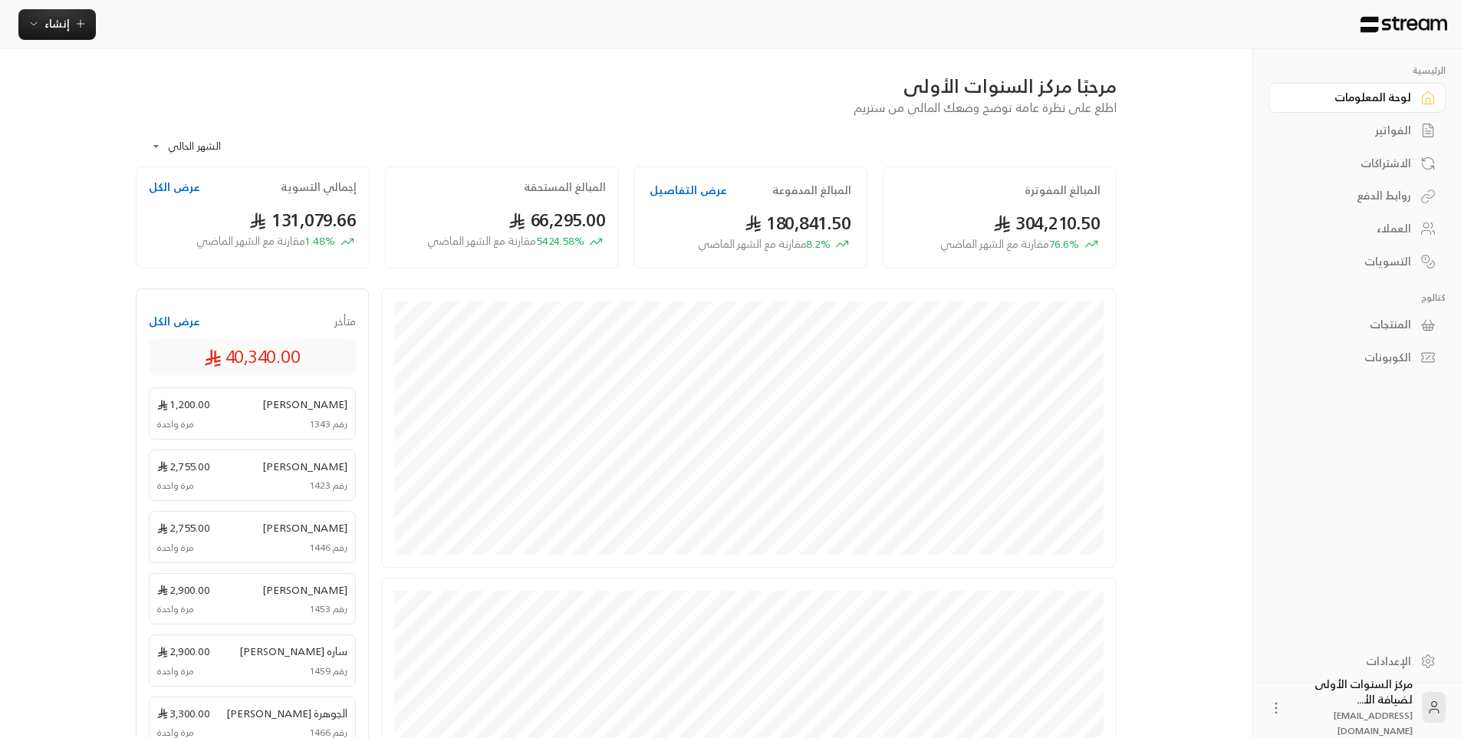
click at [1376, 119] on link "الفواتير" at bounding box center [1356, 131] width 177 height 30
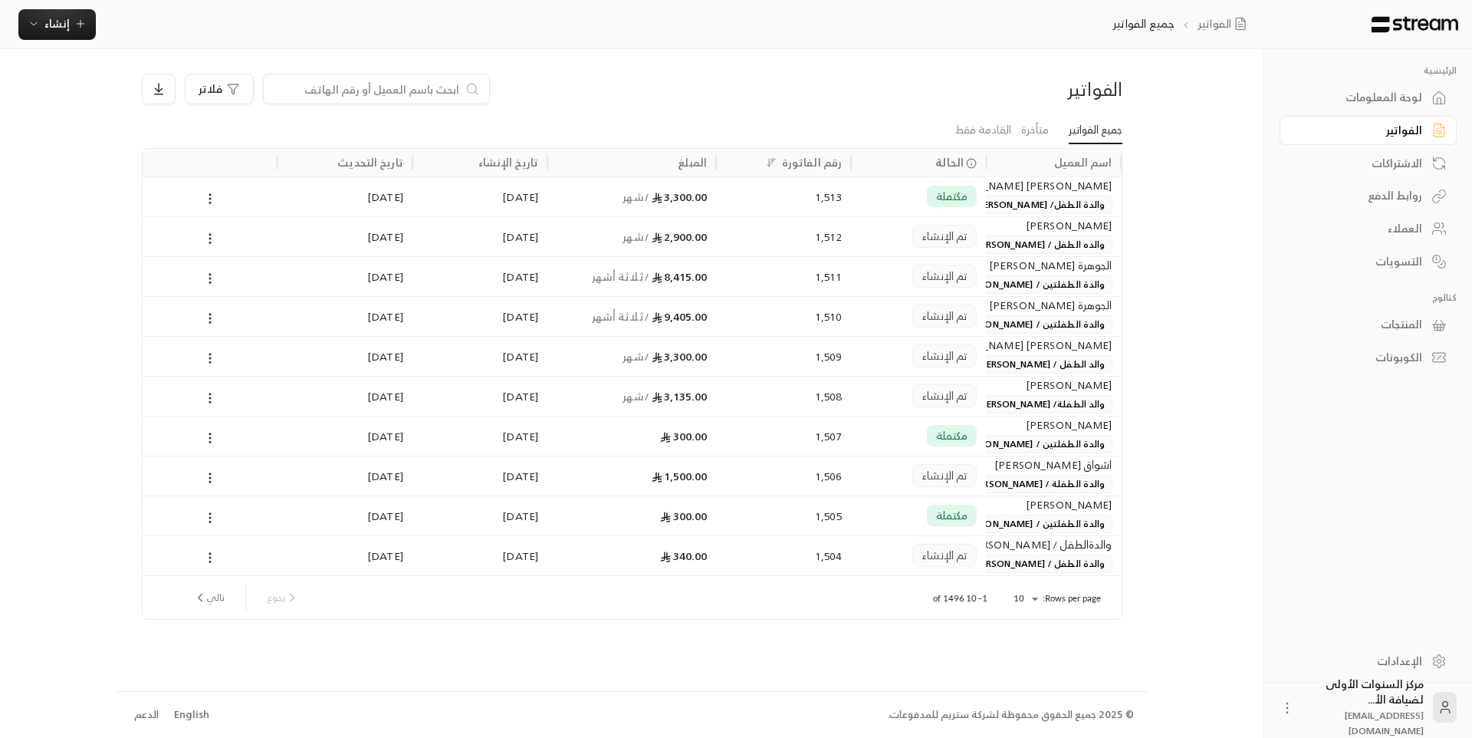
click at [1364, 96] on div "لوحة المعلومات" at bounding box center [1360, 97] width 123 height 15
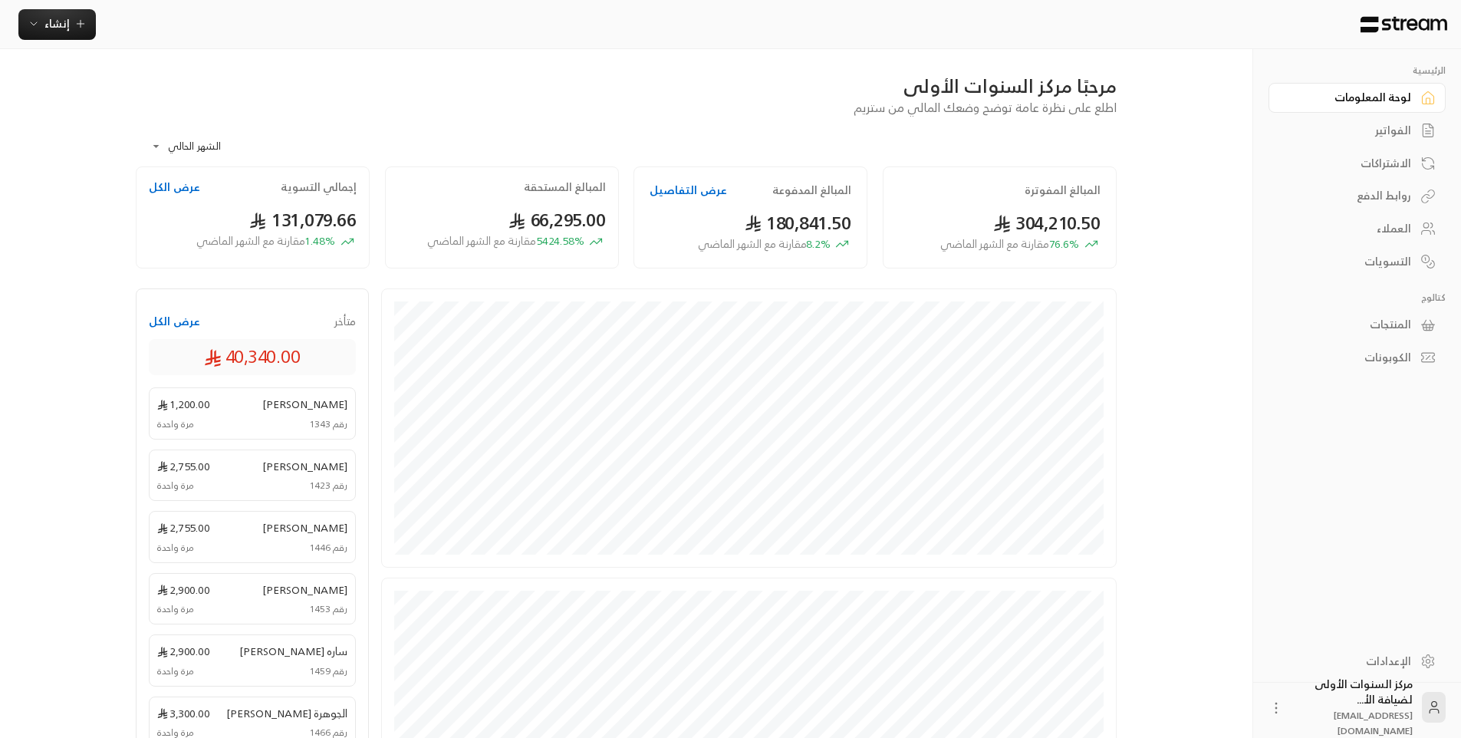
click at [1370, 127] on div "الفواتير" at bounding box center [1349, 130] width 123 height 15
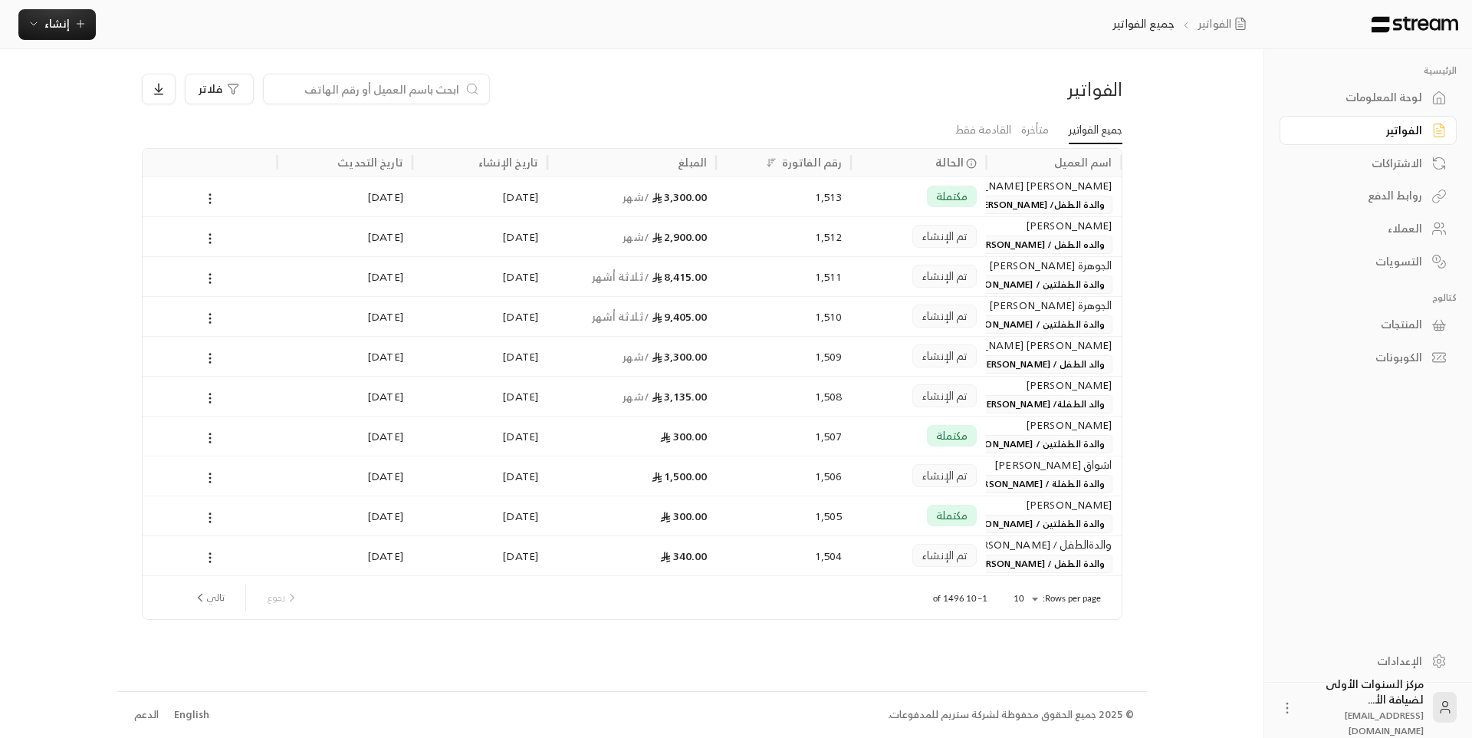
click at [1370, 95] on div "لوحة المعلومات" at bounding box center [1360, 97] width 123 height 15
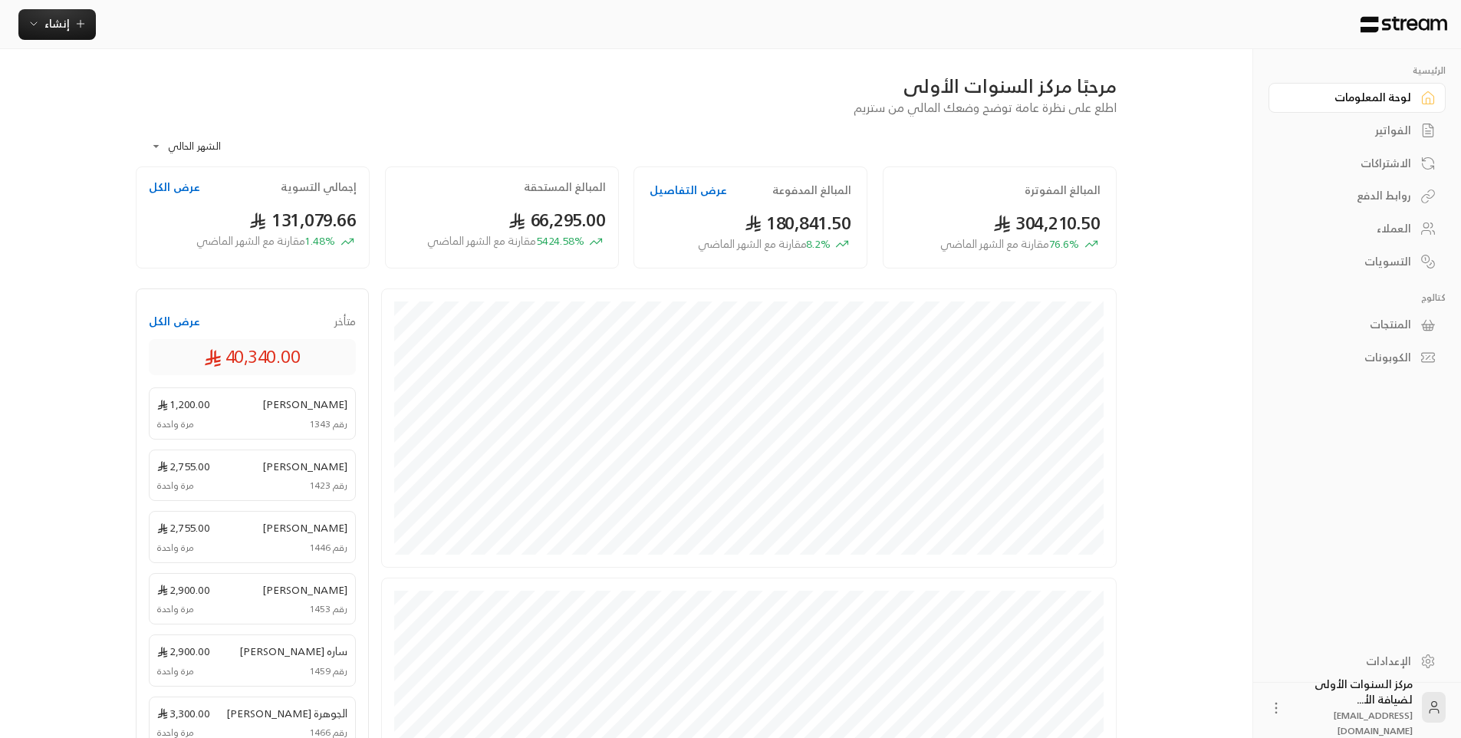
click at [1372, 125] on div "الفواتير" at bounding box center [1349, 130] width 123 height 15
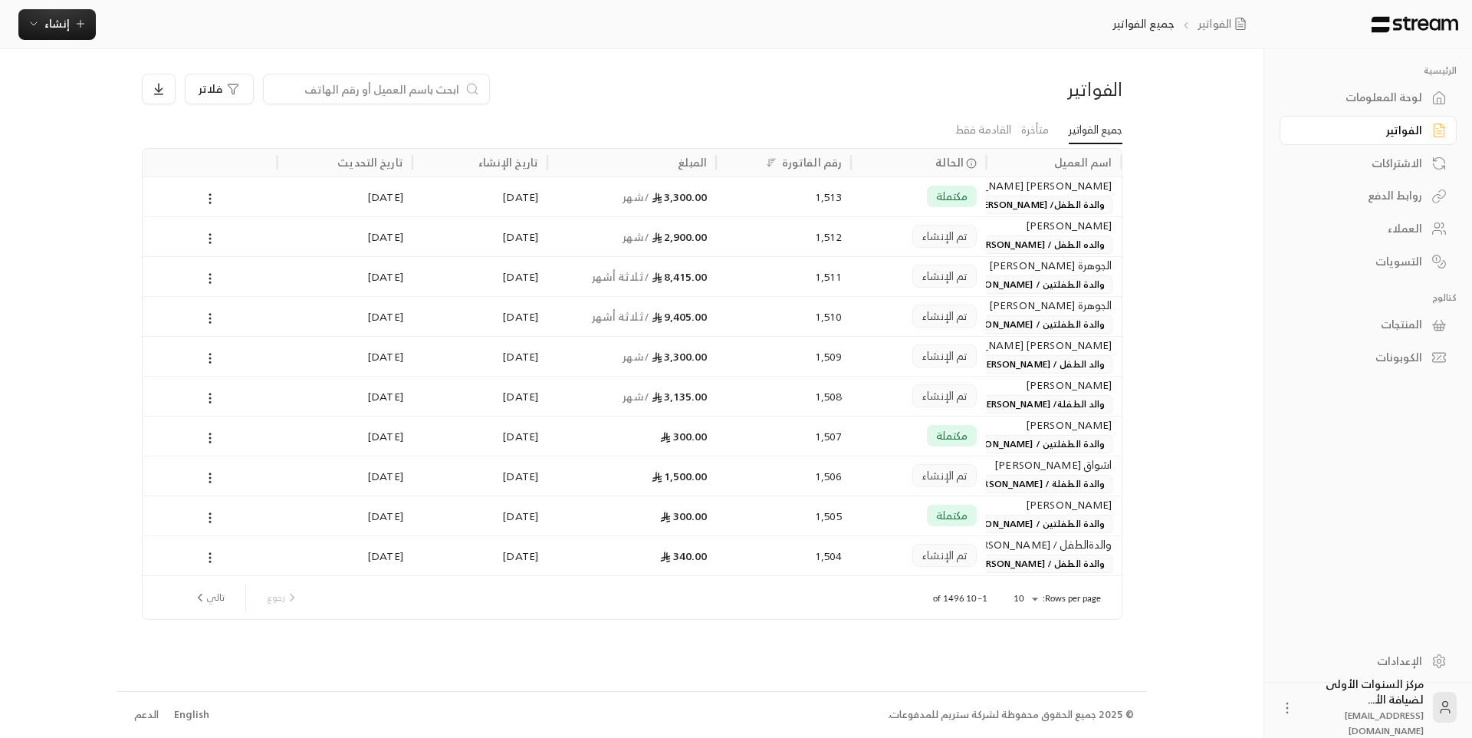
click at [1344, 100] on div "لوحة المعلومات" at bounding box center [1360, 97] width 123 height 15
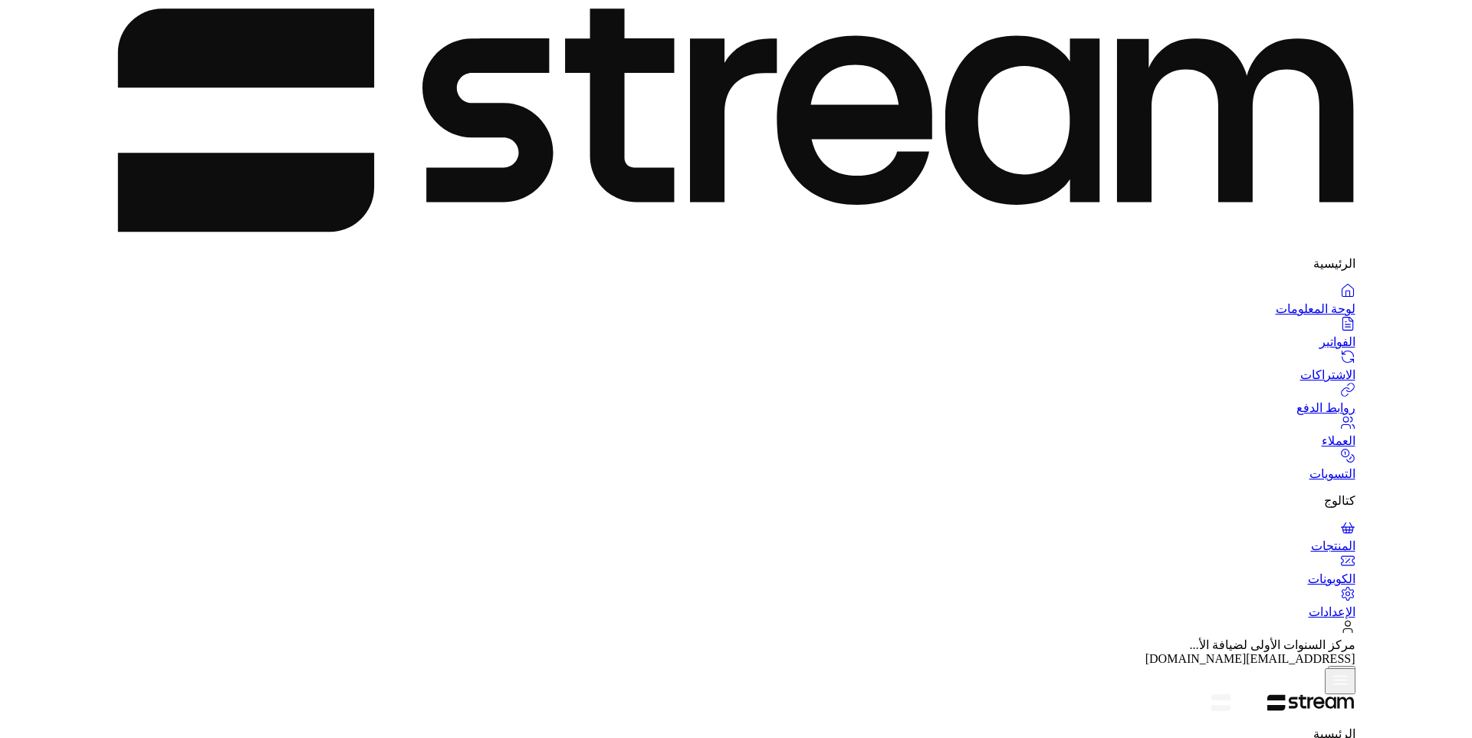
type input "اليوسف"
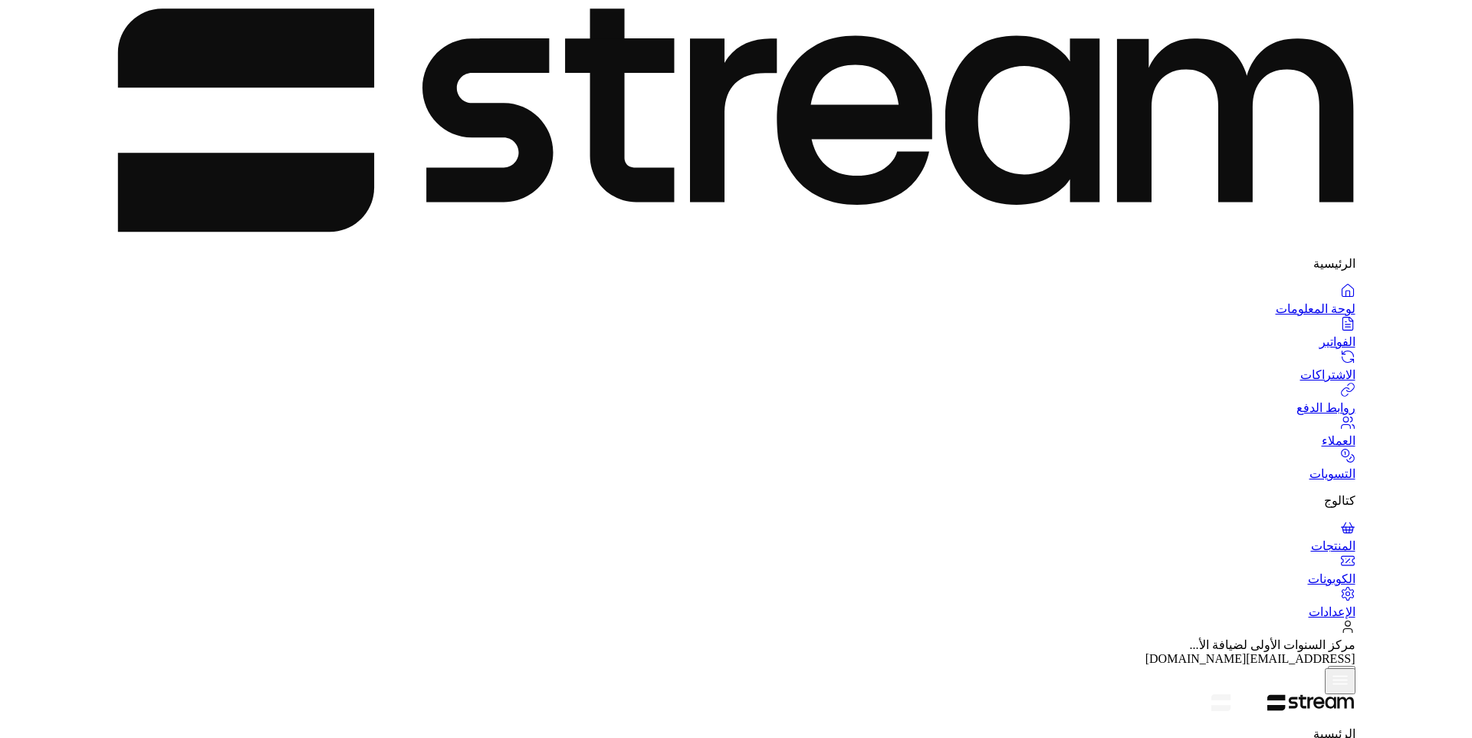
type input "يوسف"
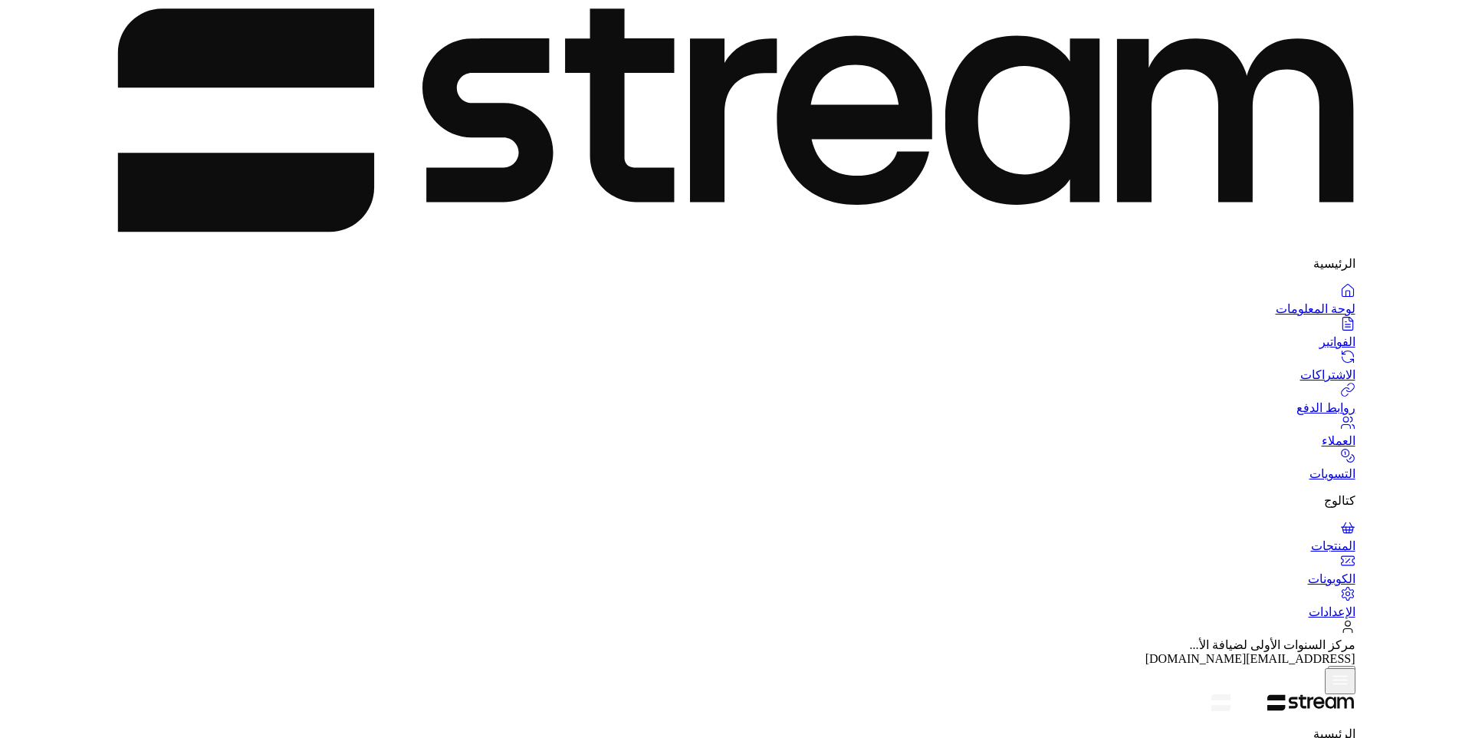
click at [20, 46] on link "إلغاء" at bounding box center [10, 39] width 20 height 13
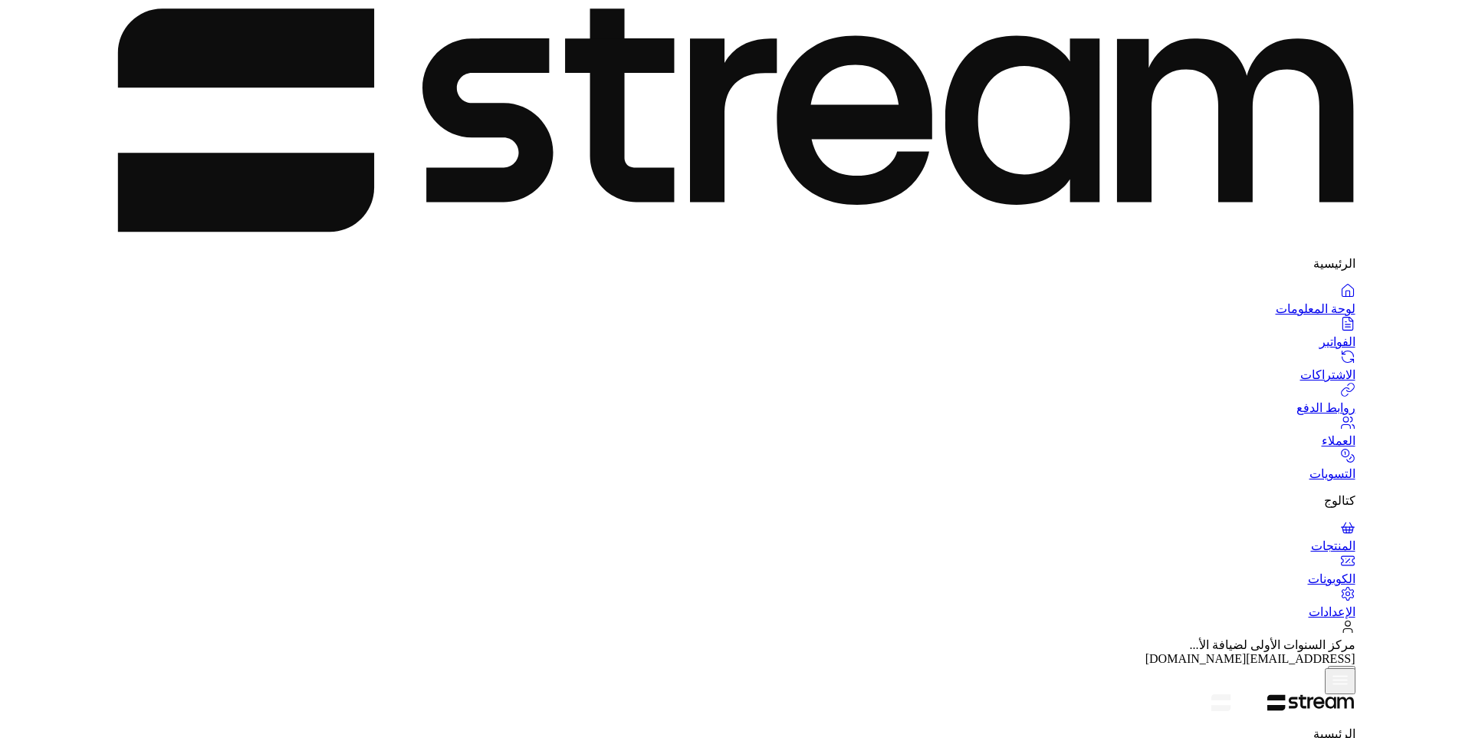
type input "كوثر"
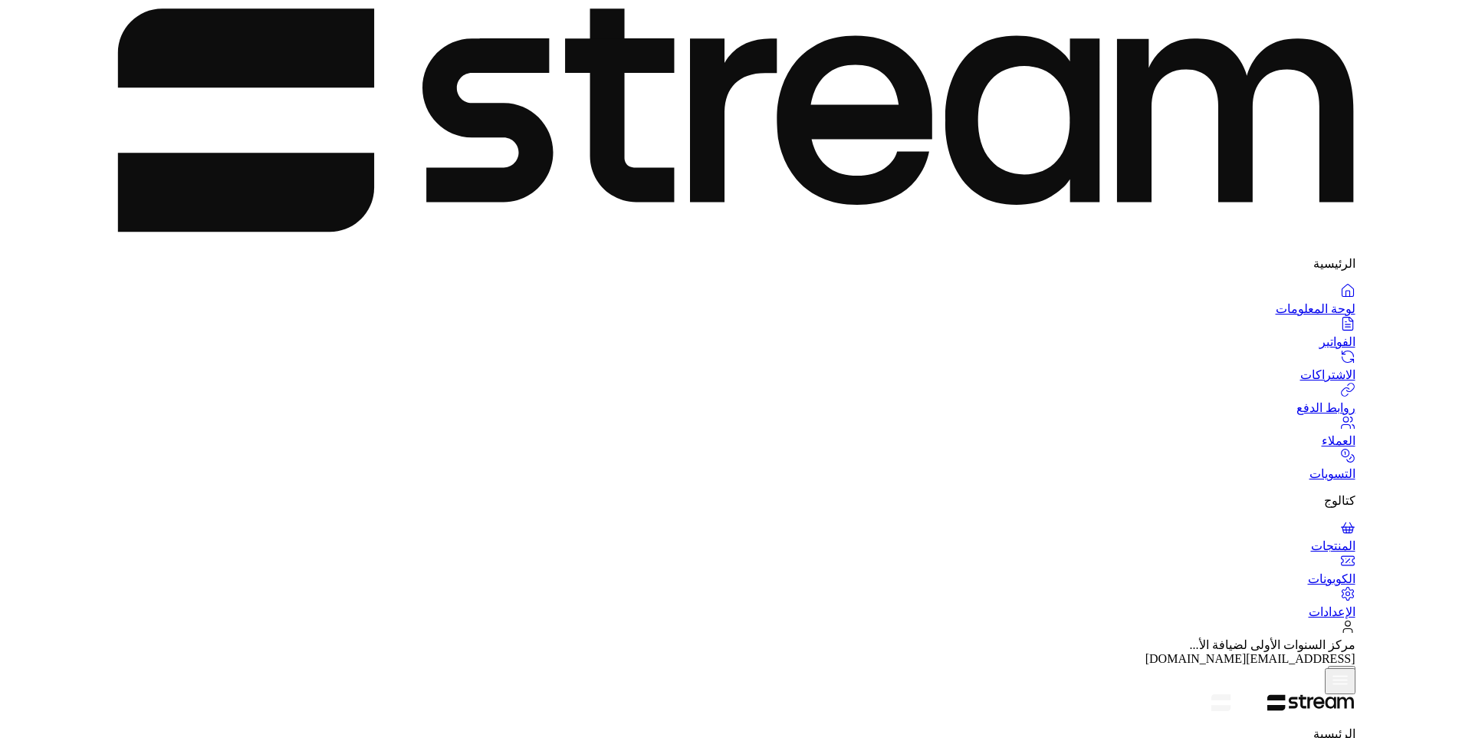
click at [20, 46] on span "إلغاء" at bounding box center [10, 39] width 20 height 13
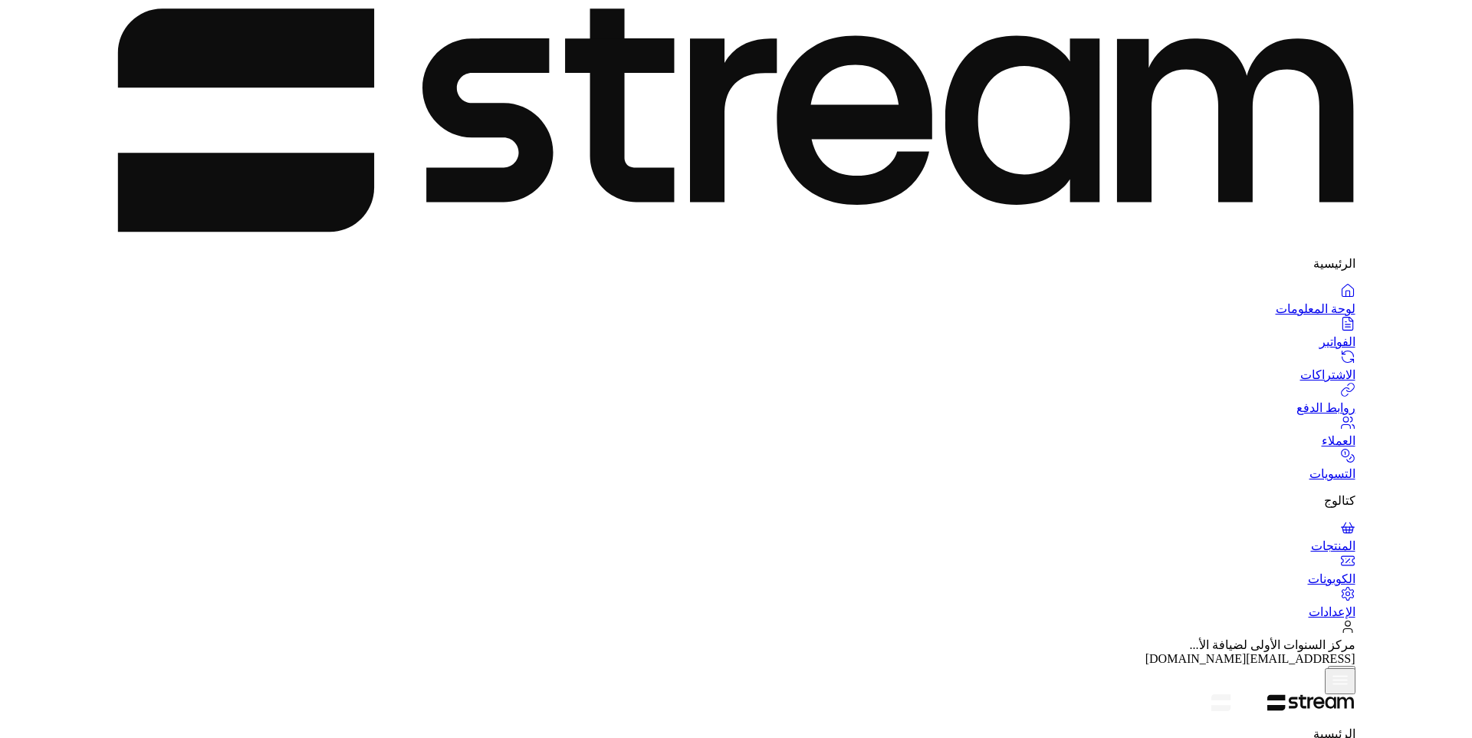
type input "نيان"
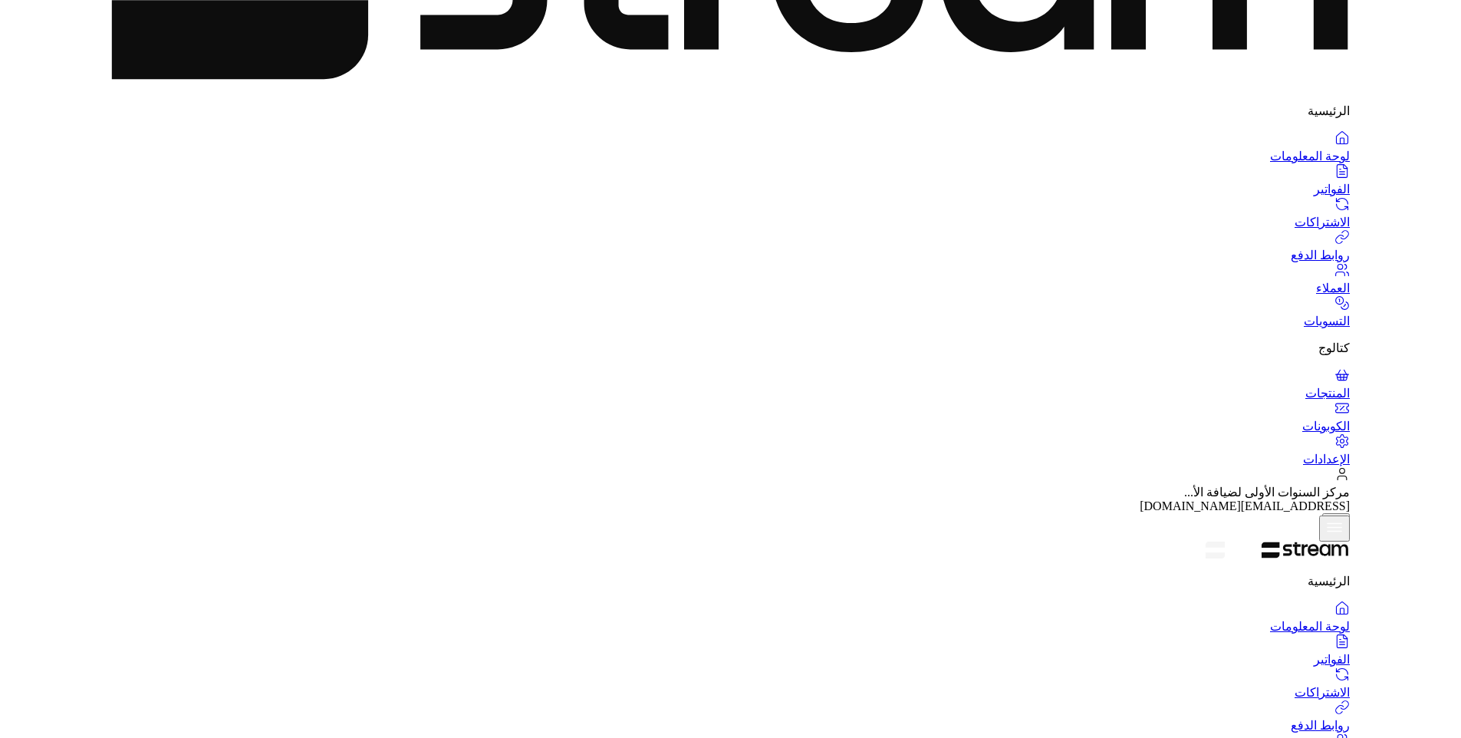
scroll to position [153, 0]
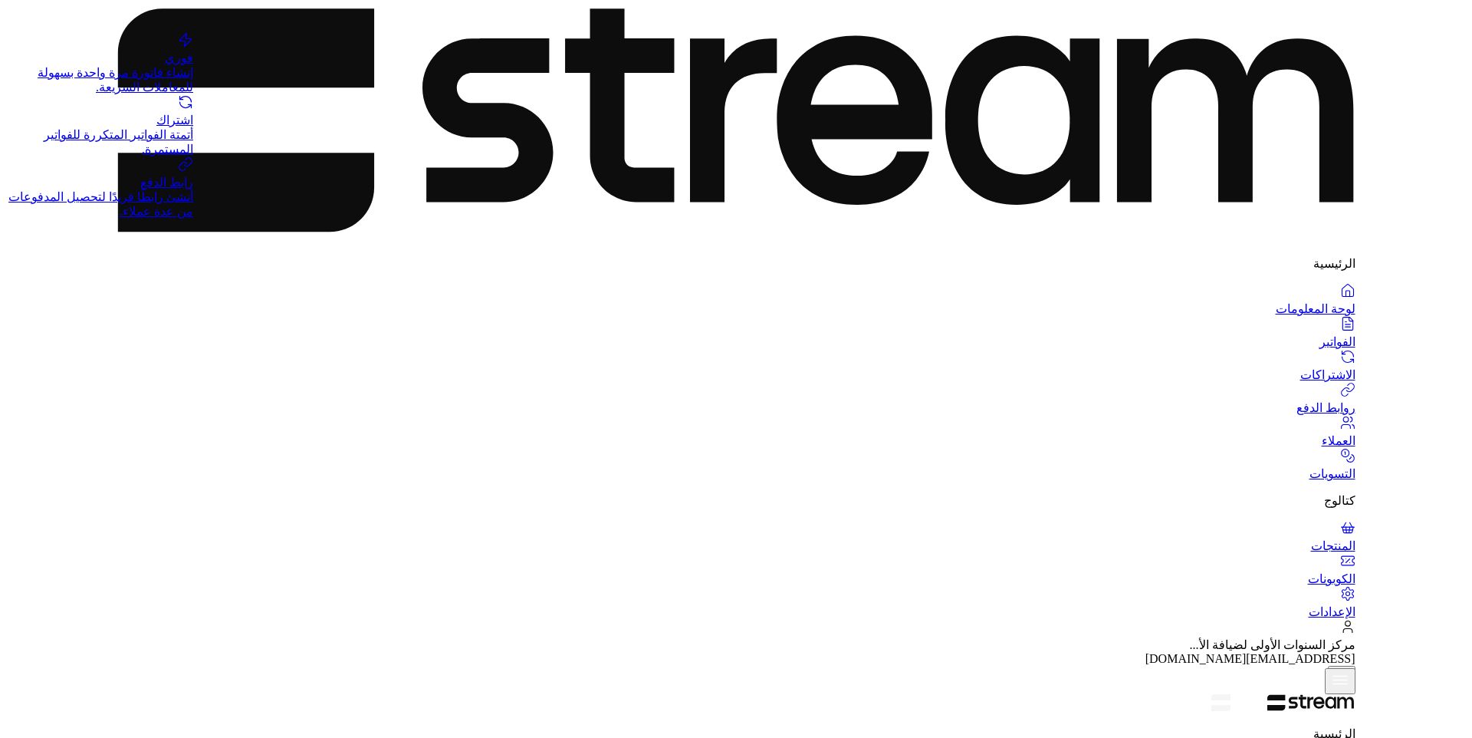
click at [193, 127] on div "اشتراك" at bounding box center [96, 120] width 193 height 15
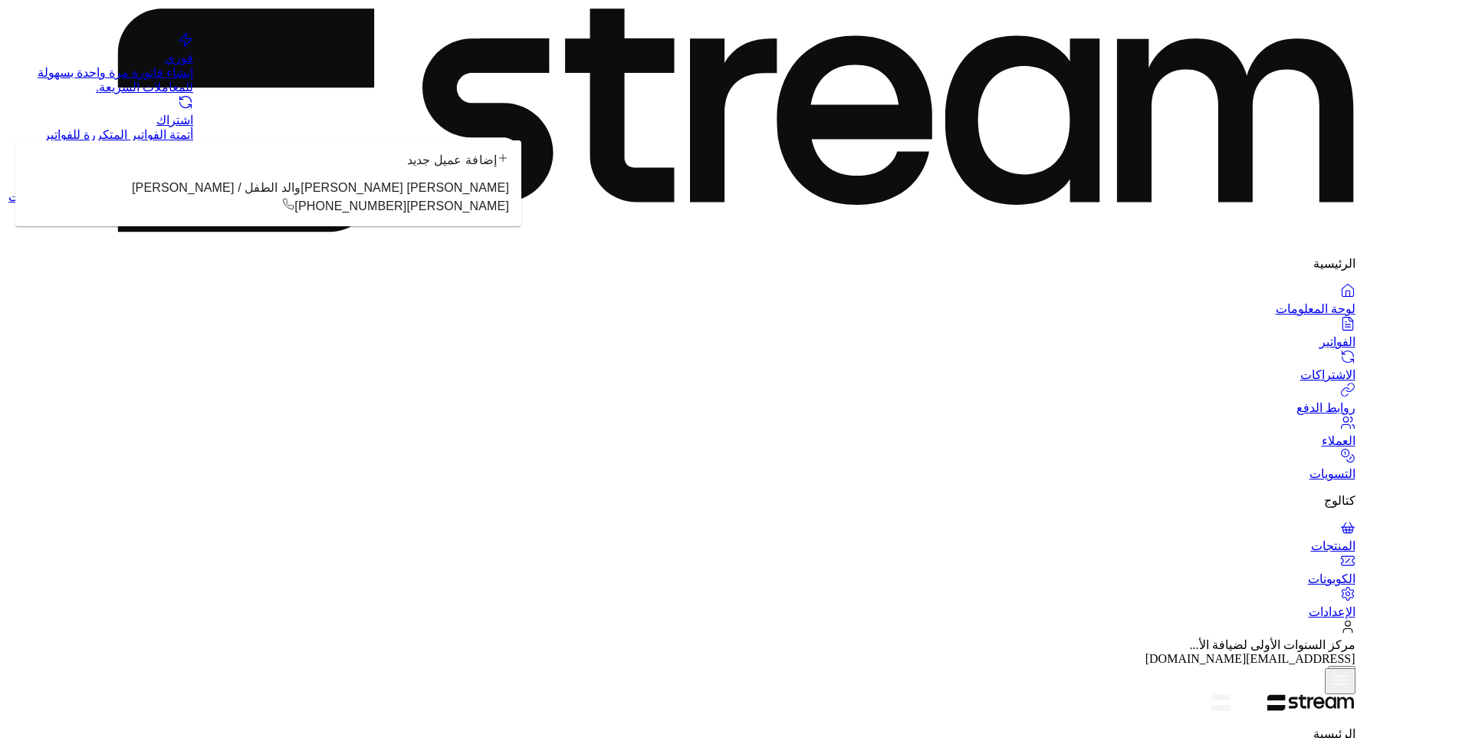
click at [383, 216] on li "عبدالمجيد وهيب محمد حبيب كوثر والد الطفل / يوسف عبدالمجيد وهيب كوثر +9665905033…" at bounding box center [268, 197] width 506 height 46
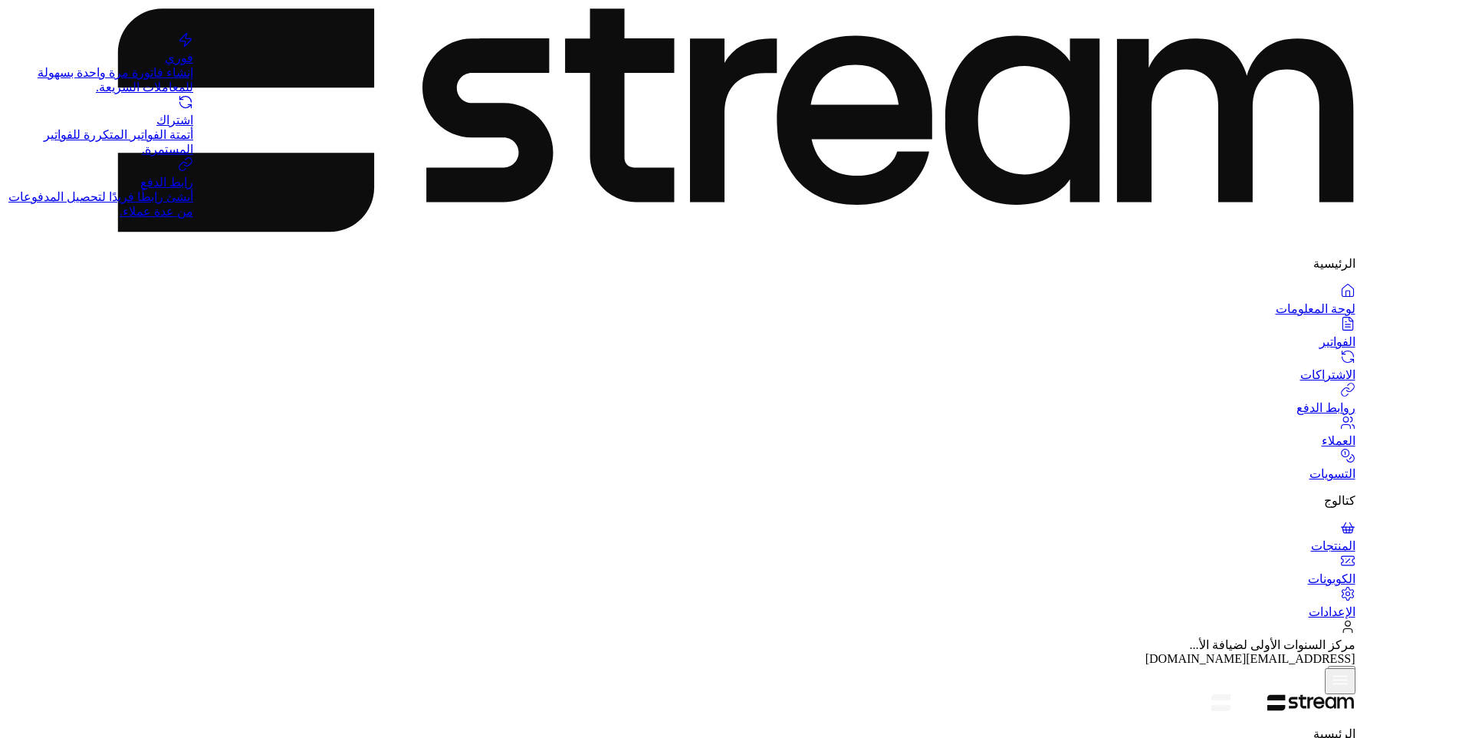
type input "**********"
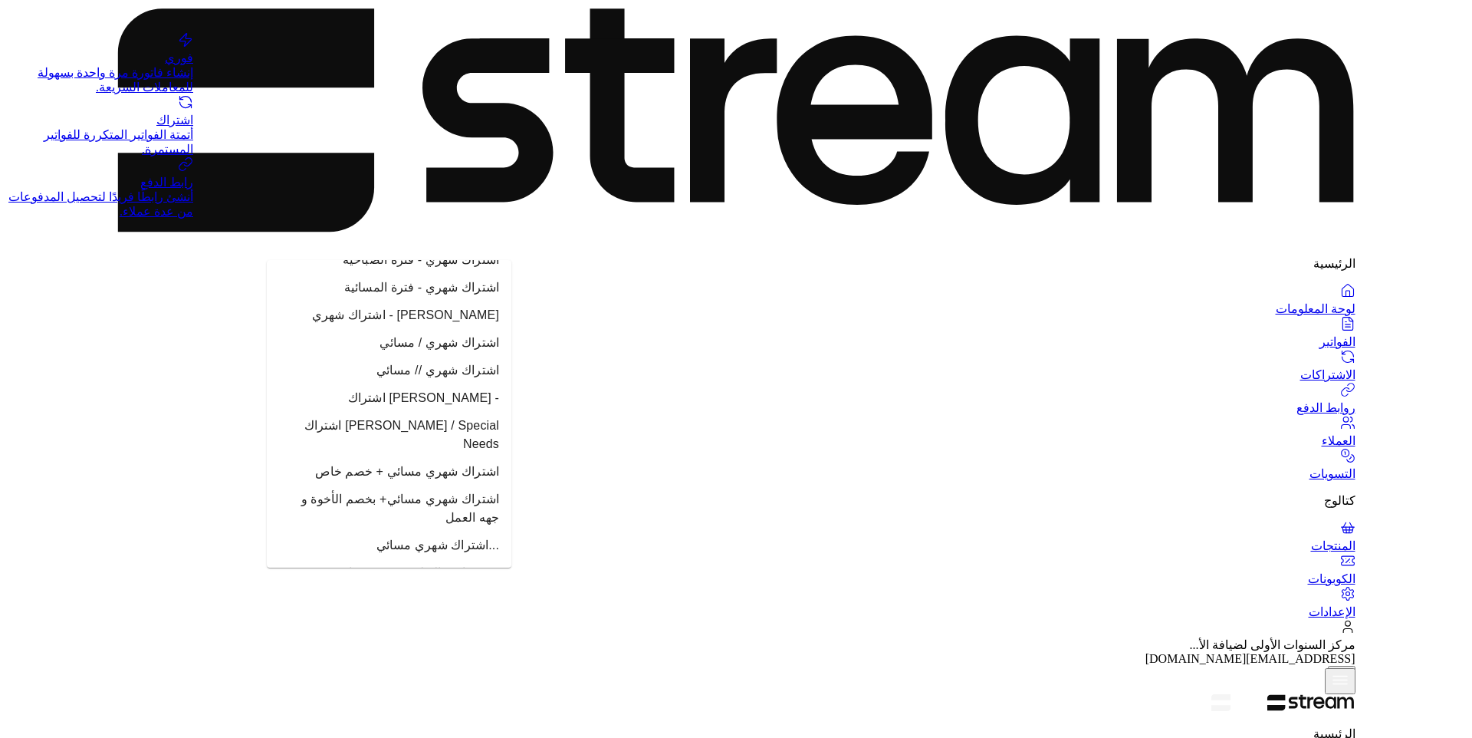
scroll to position [1457, 0]
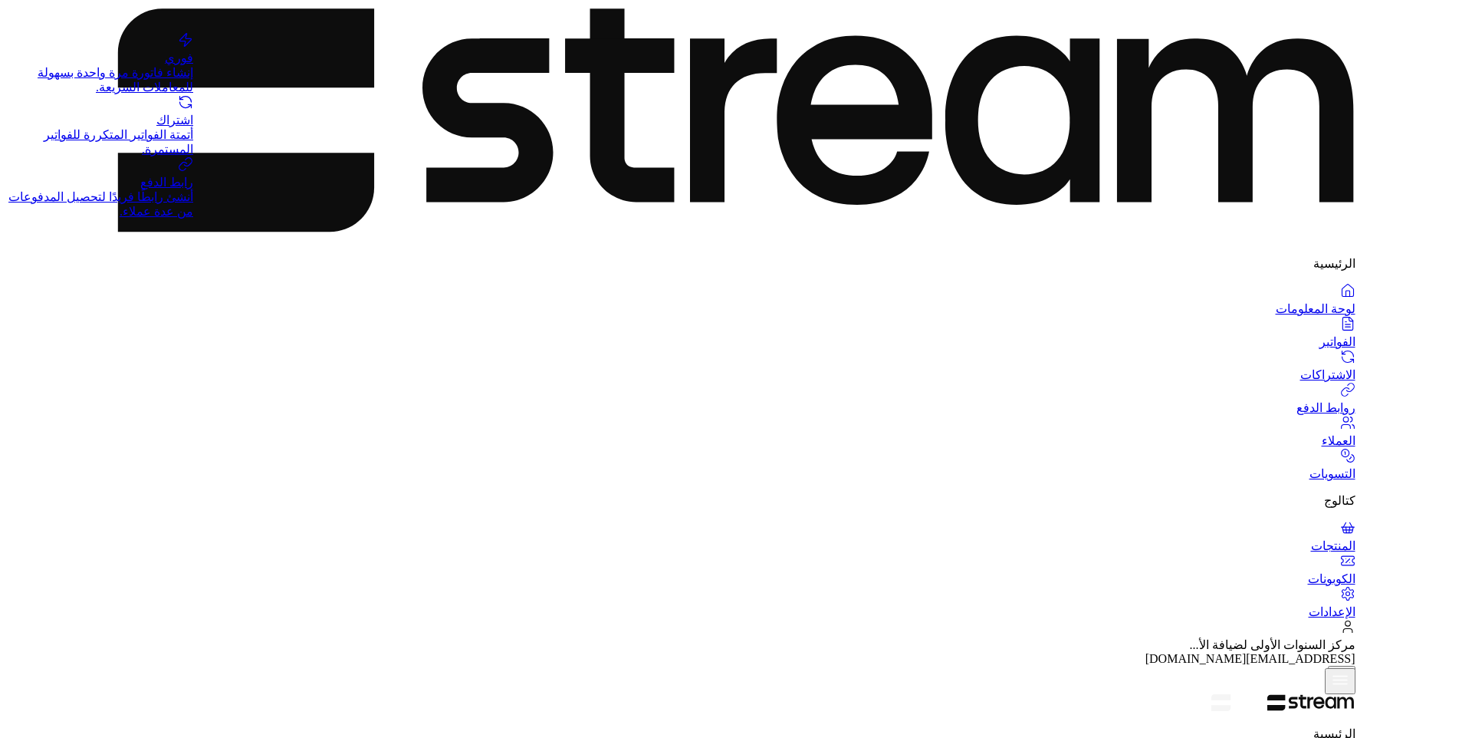
type input "كوث"
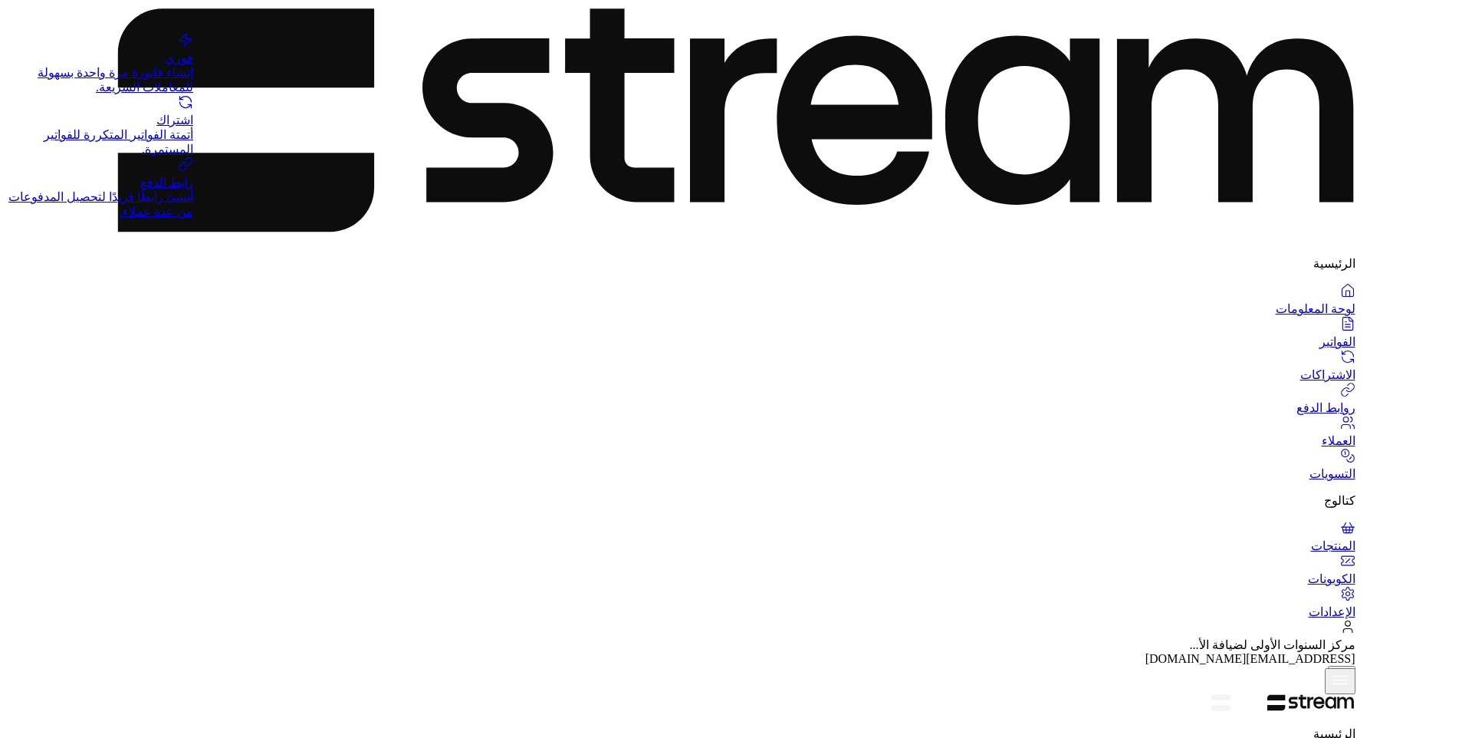
click at [179, 127] on div "اشتراك" at bounding box center [96, 120] width 193 height 15
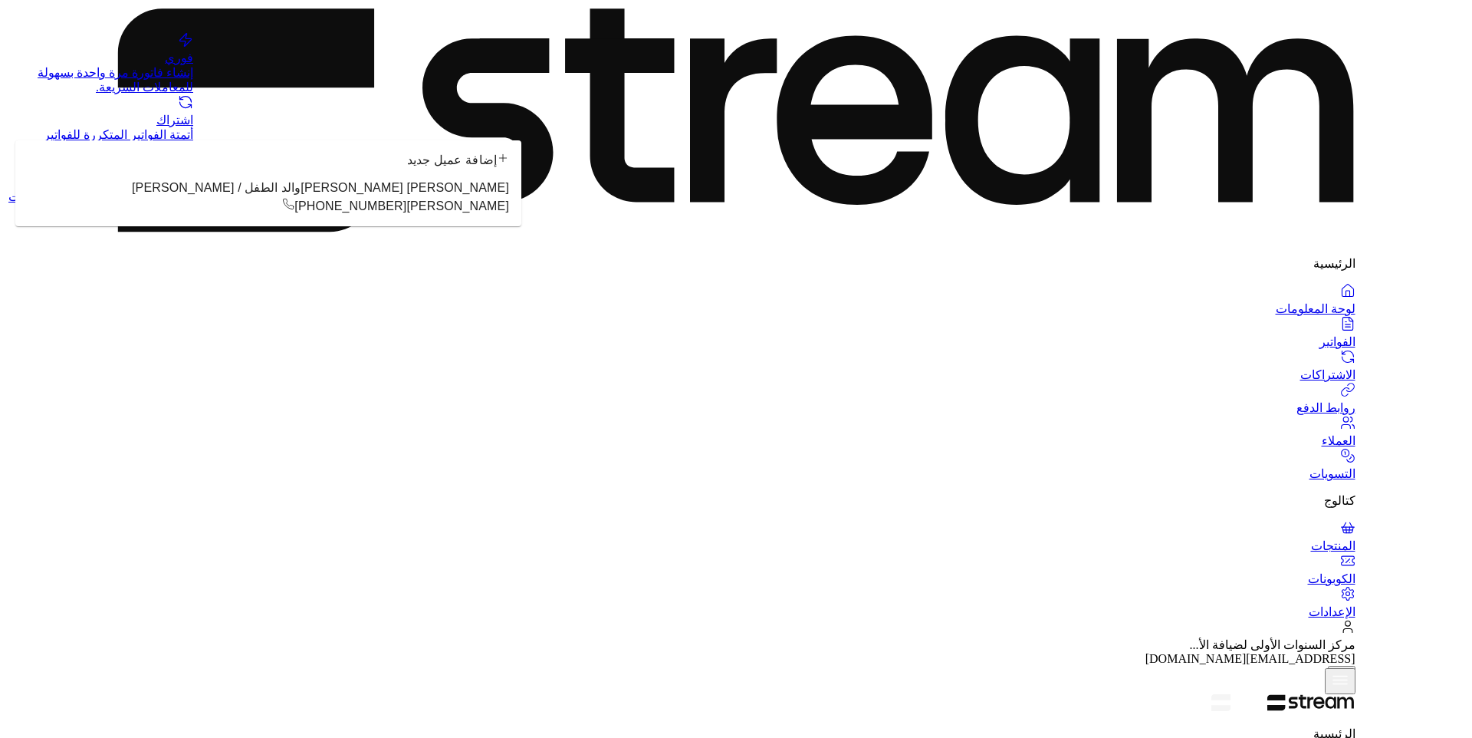
click at [372, 194] on span "[PERSON_NAME] [PERSON_NAME]" at bounding box center [405, 187] width 209 height 13
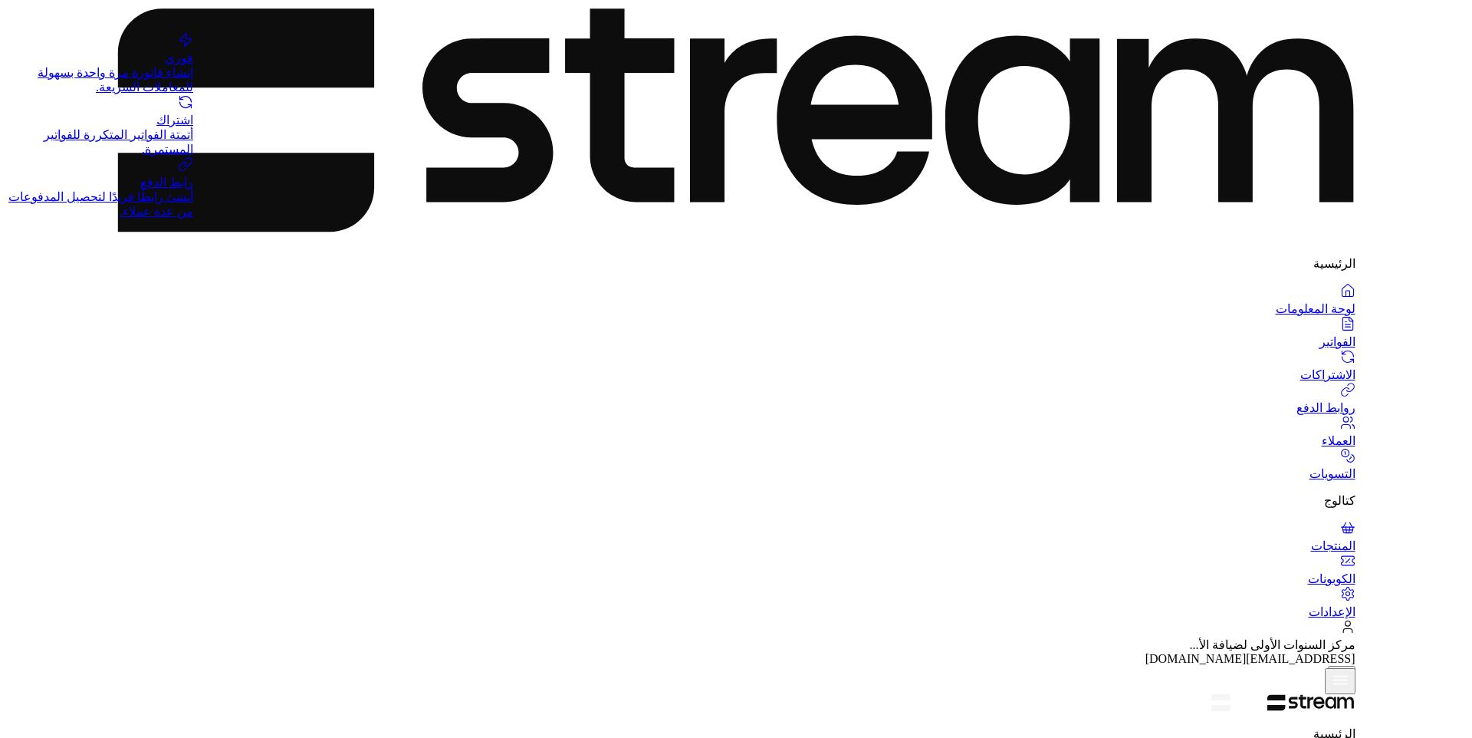
type input "**********"
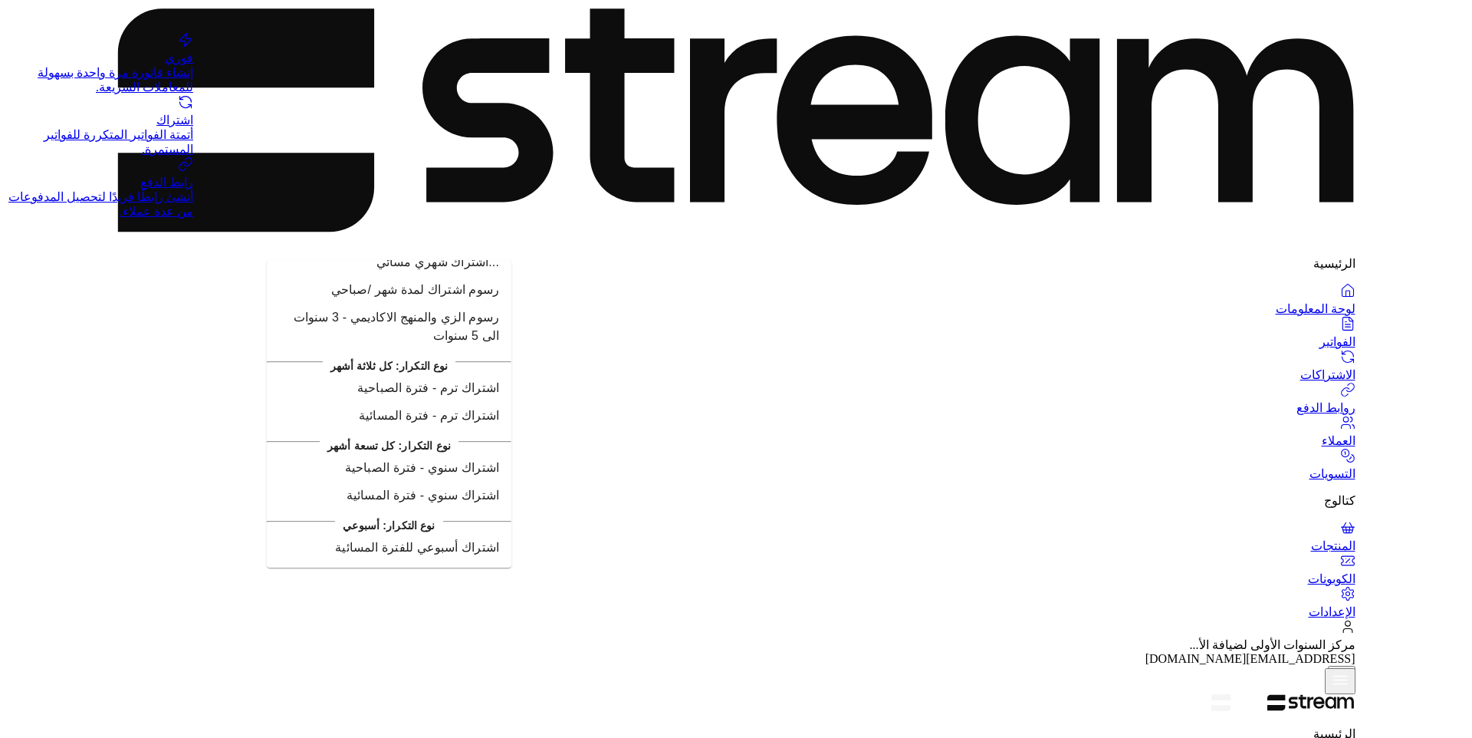
scroll to position [1534, 0]
click at [429, 66] on span "اشتراك شهري / مسائي" at bounding box center [440, 59] width 120 height 13
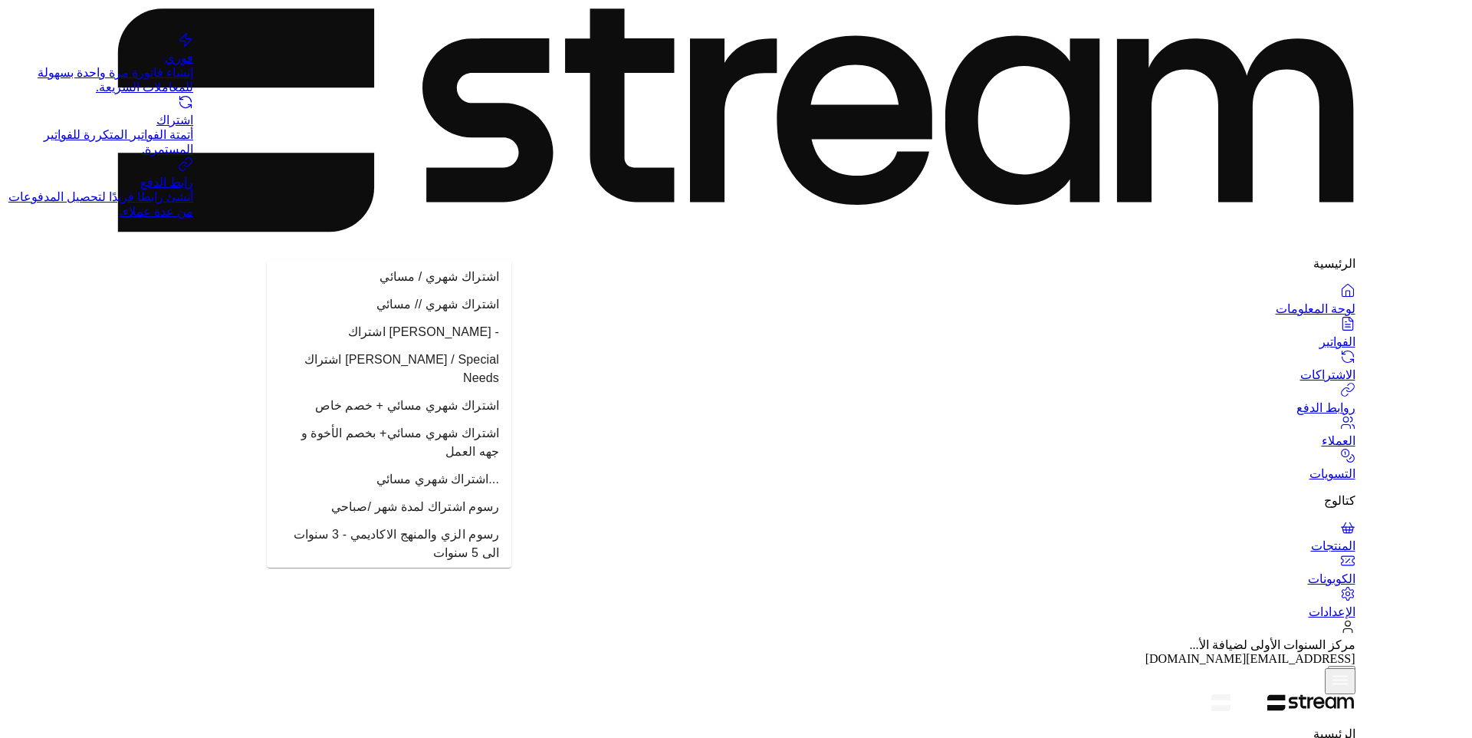
scroll to position [1457, 0]
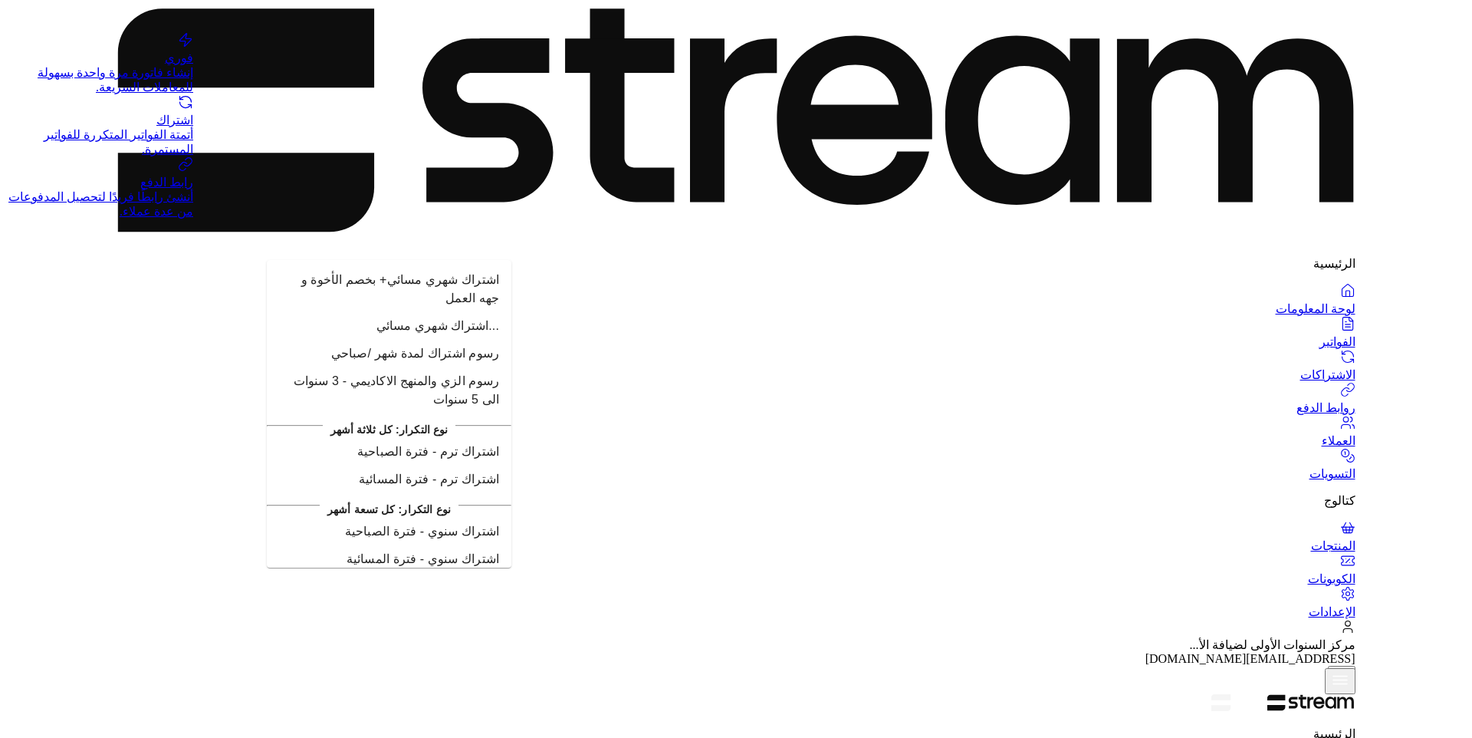
click at [413, 74] on span "اشتراك شهري - فترة المسائية" at bounding box center [421, 67] width 155 height 13
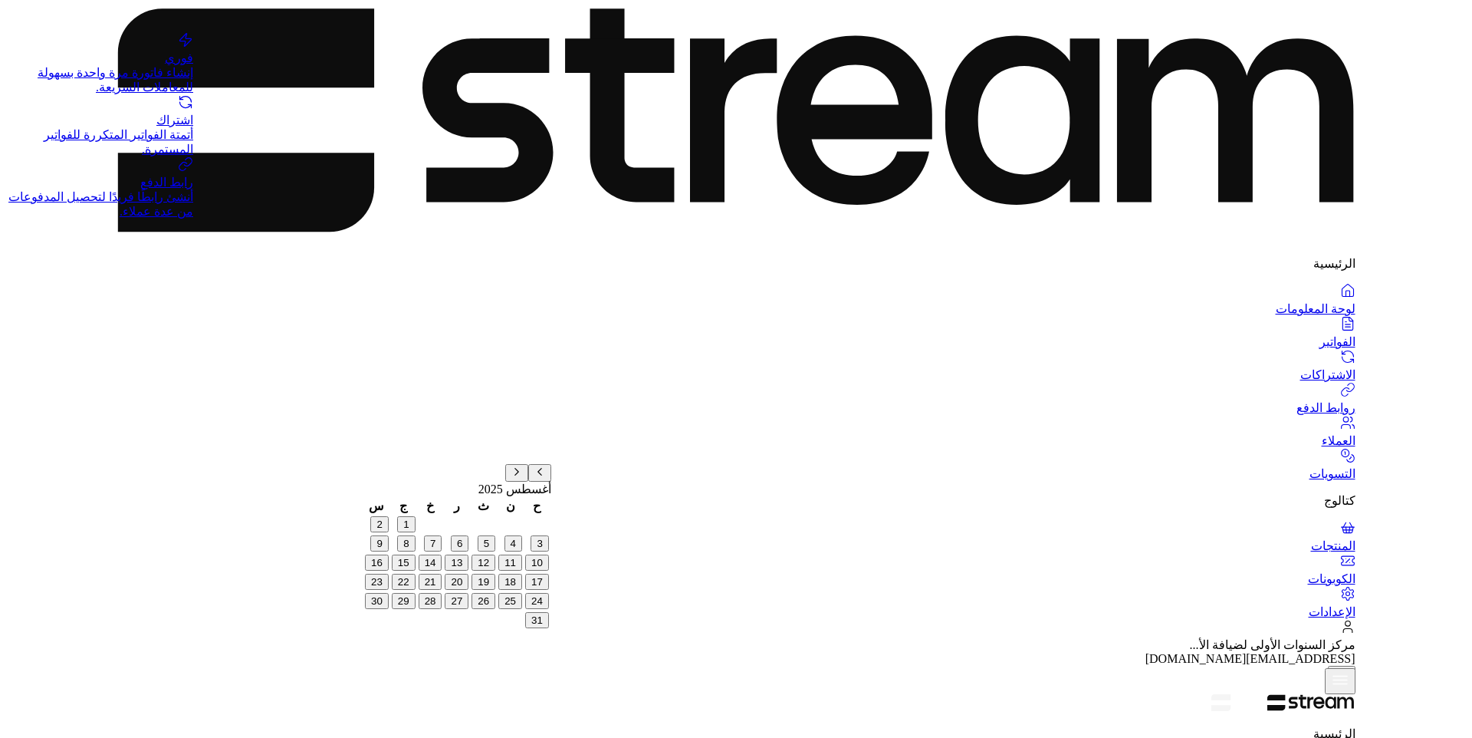
click at [549, 628] on button "31" at bounding box center [537, 620] width 24 height 16
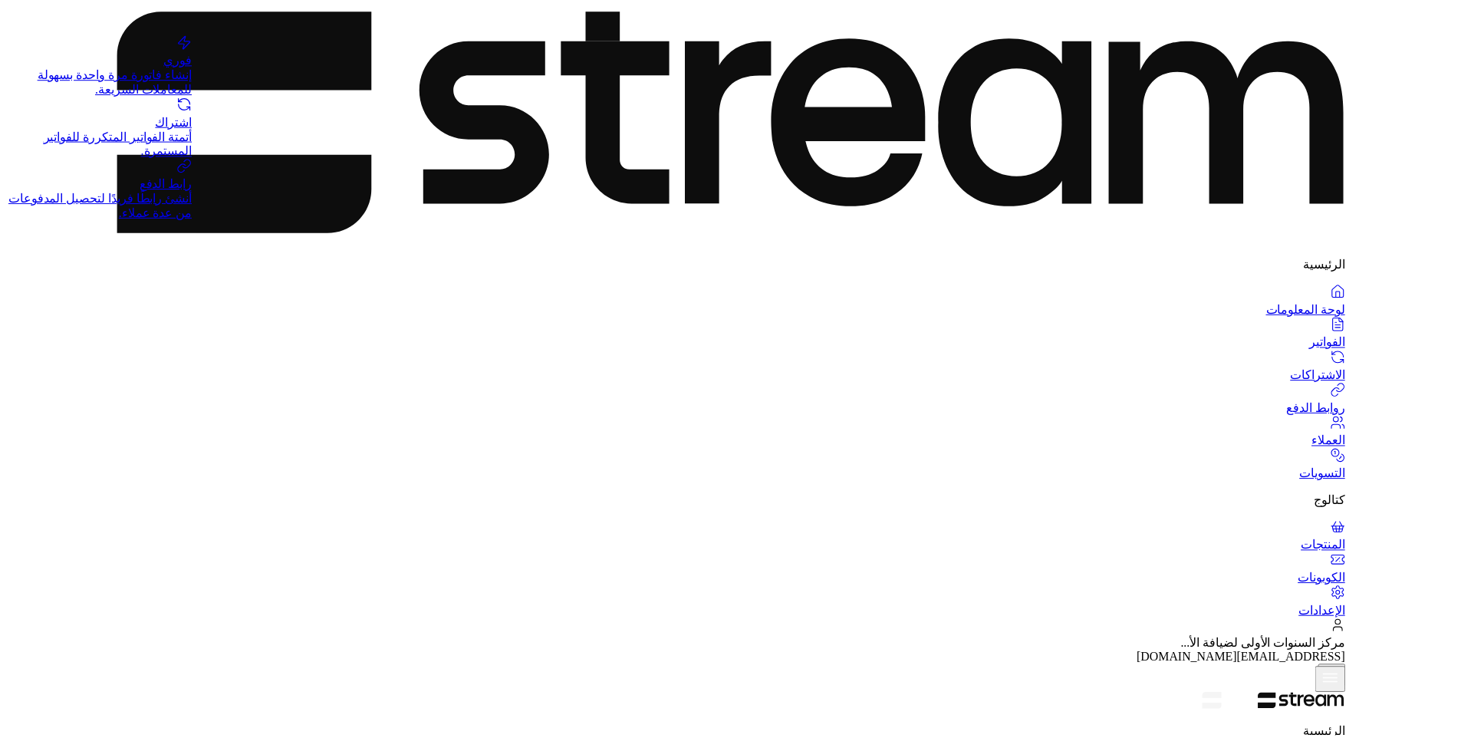
scroll to position [81, 0]
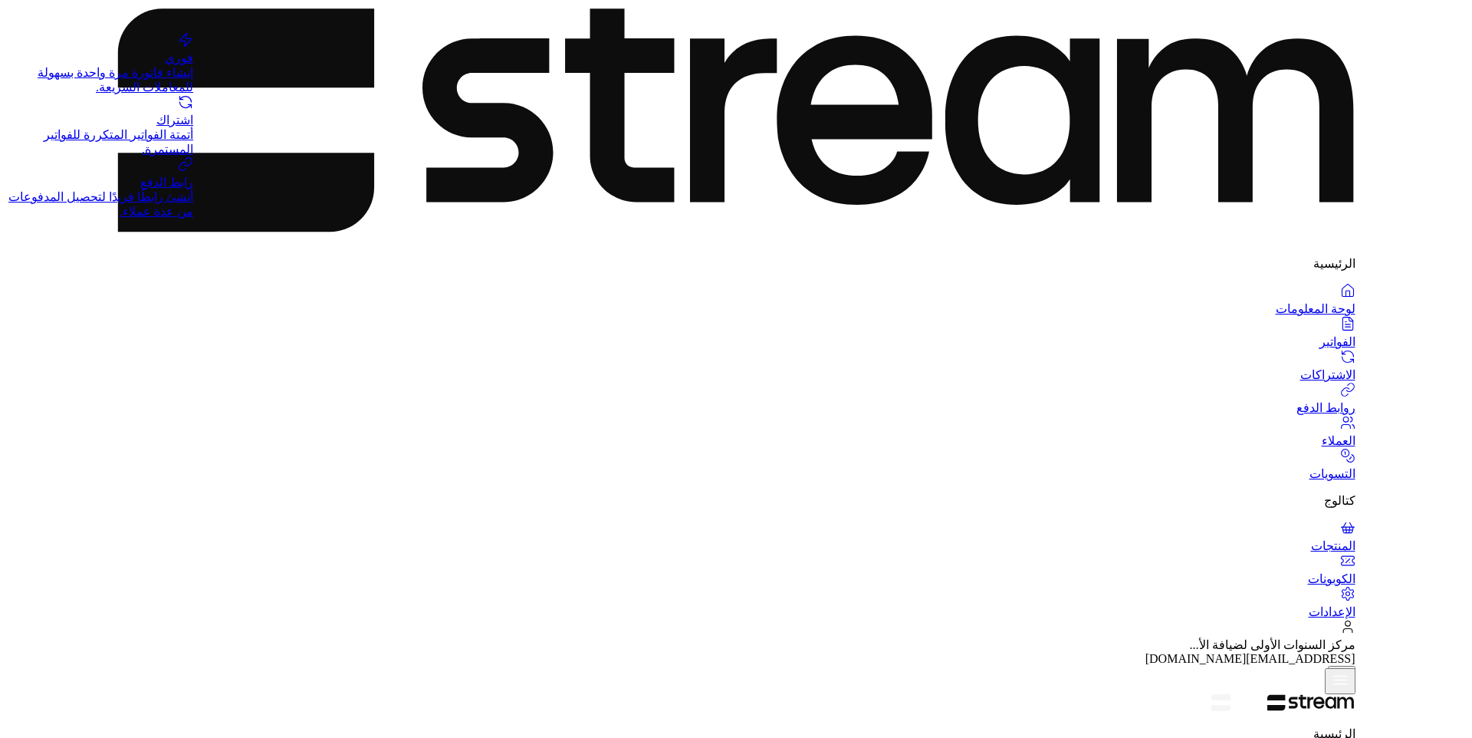
click at [173, 65] on div "فوري" at bounding box center [96, 58] width 193 height 15
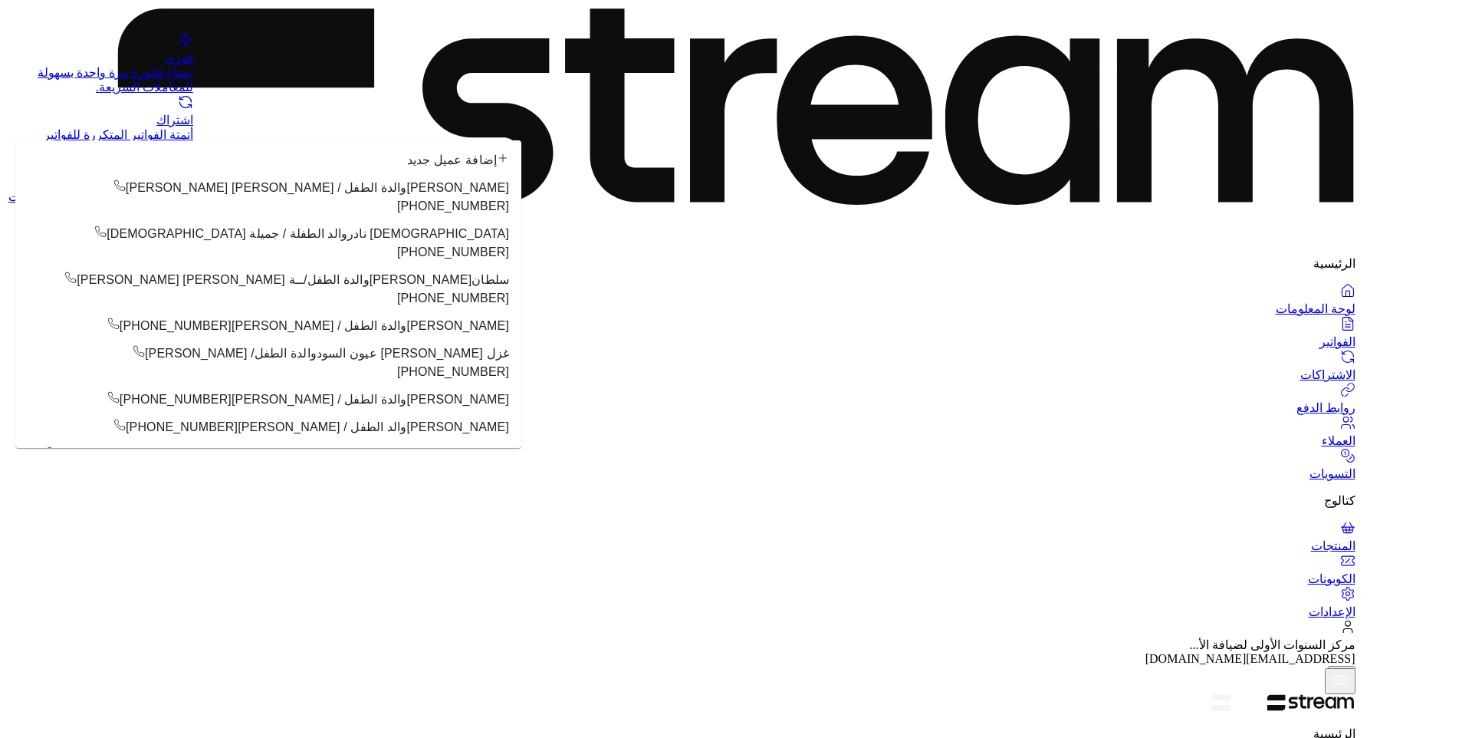
type input "***"
